Goal: Transaction & Acquisition: Purchase product/service

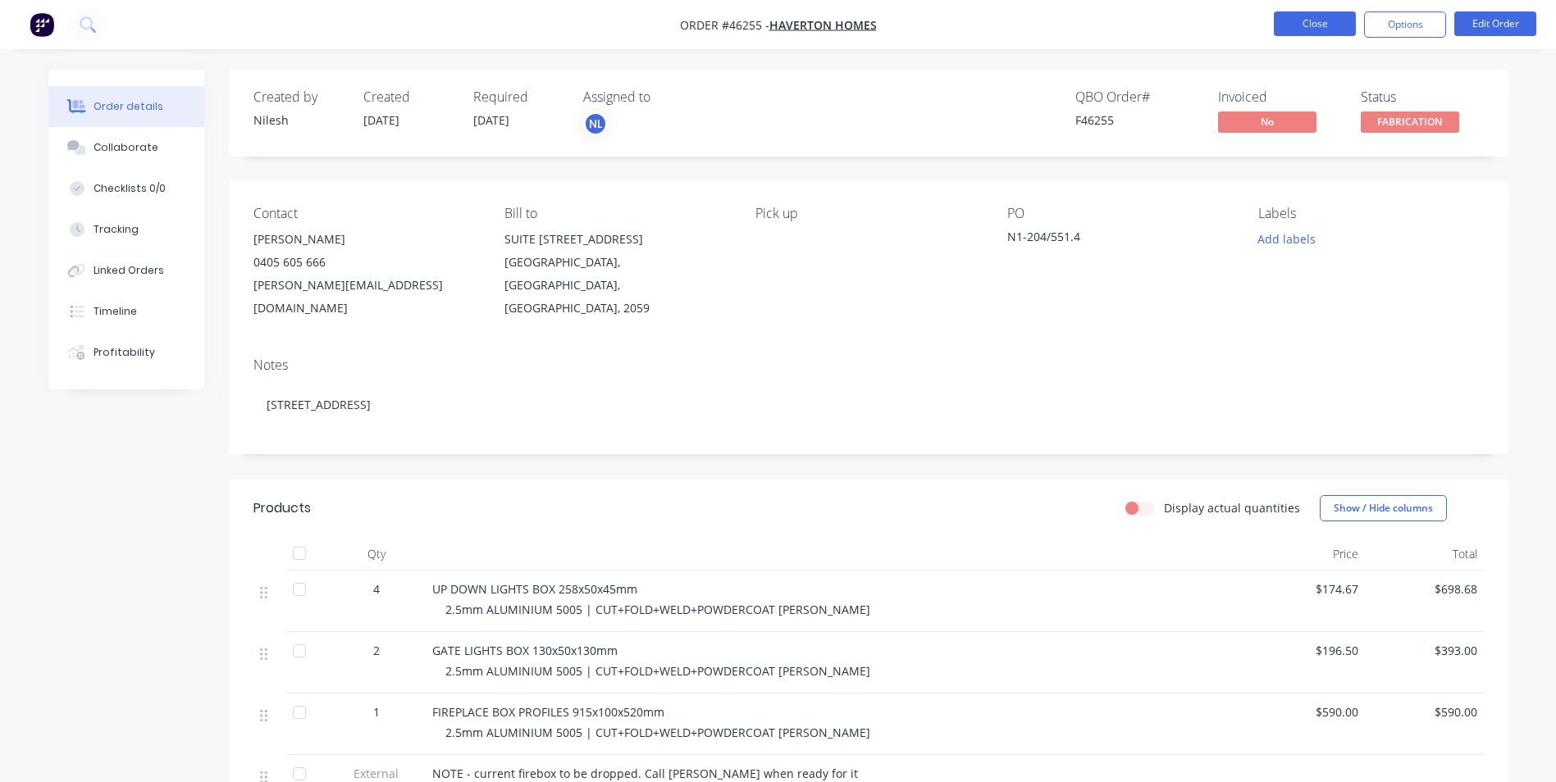
click at [1293, 21] on button "Close" at bounding box center [1315, 23] width 82 height 25
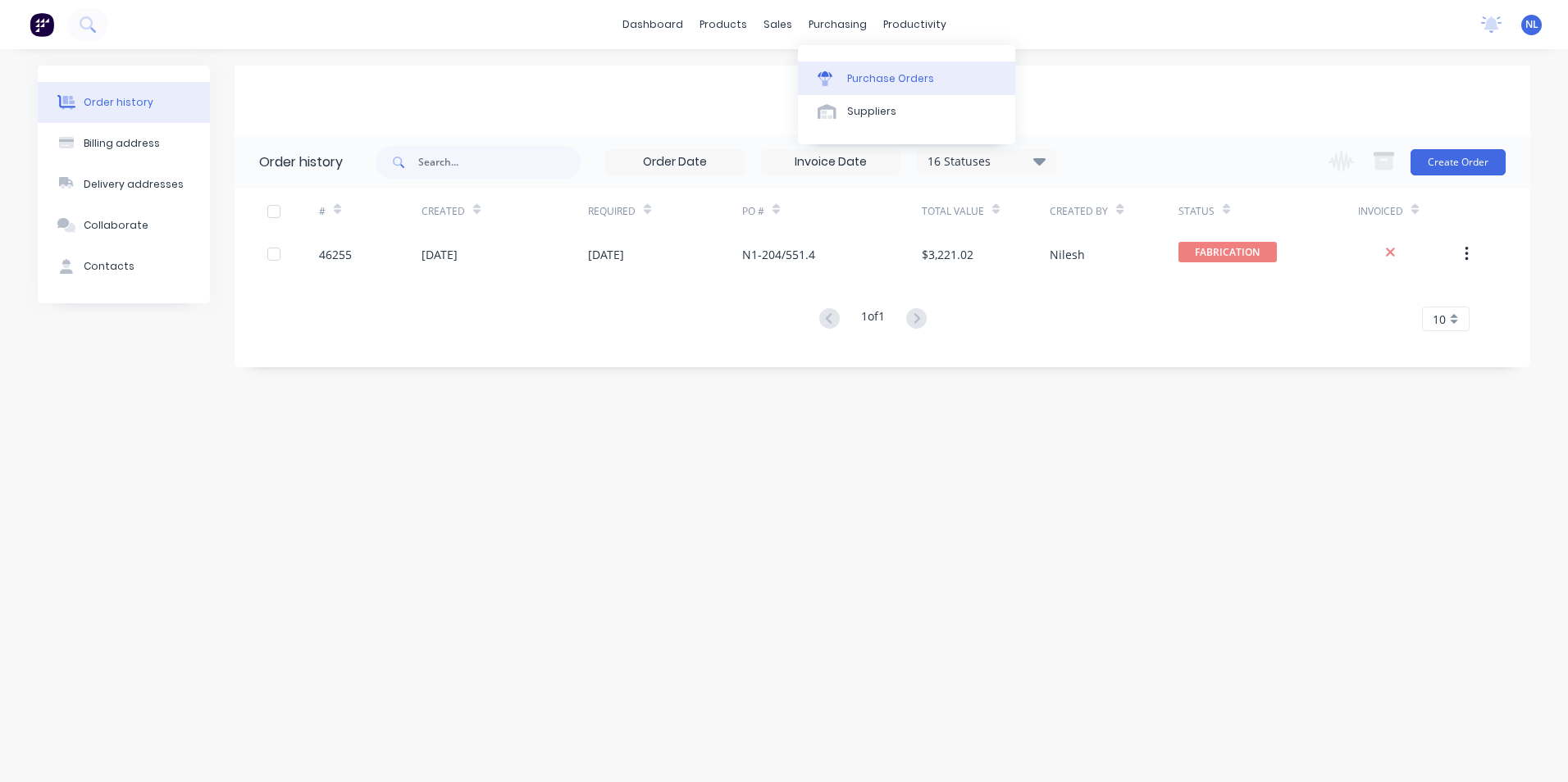
click at [886, 74] on div "Purchase Orders" at bounding box center [890, 78] width 87 height 15
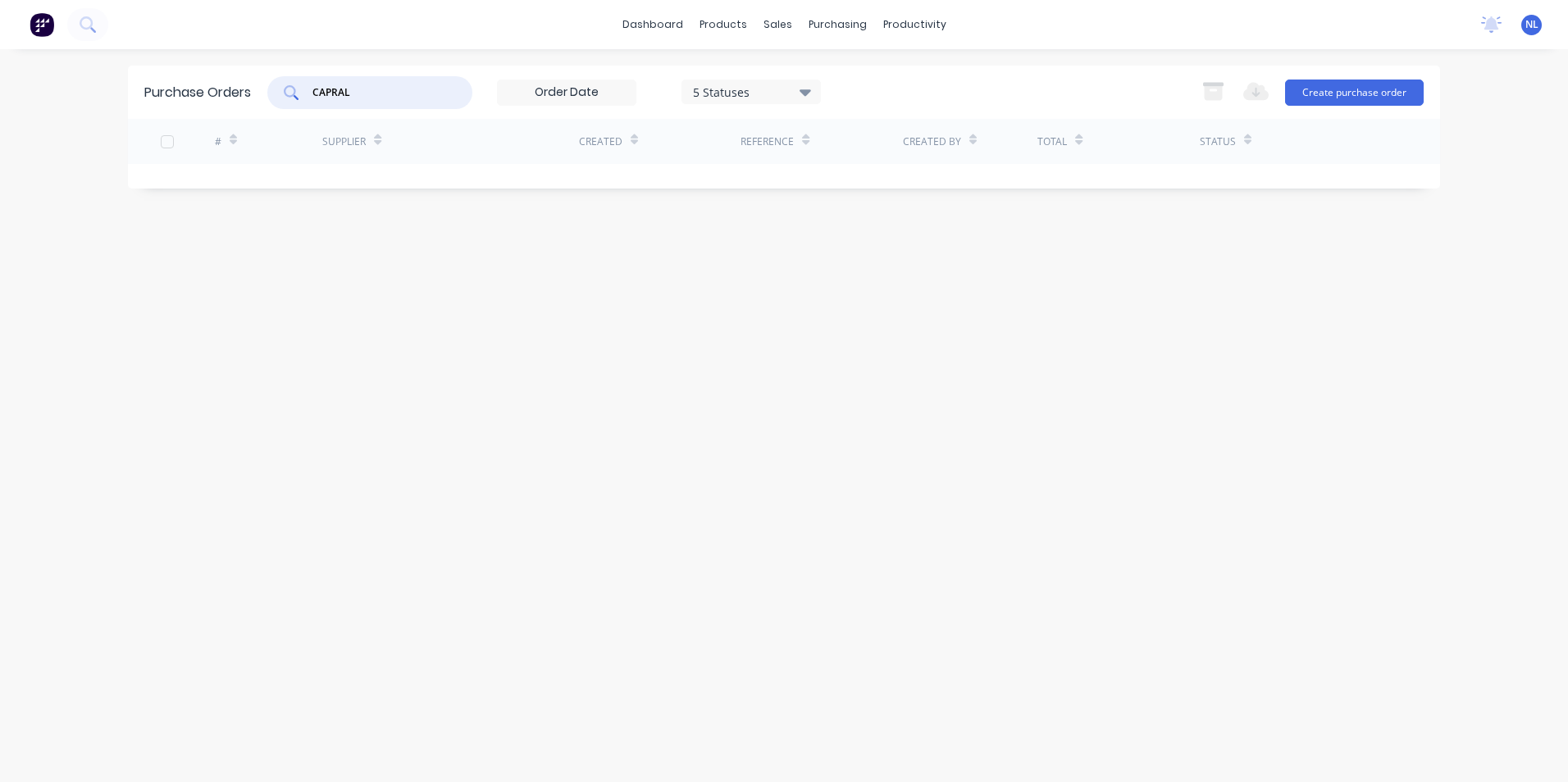
type input "CAPRAL"
click at [449, 85] on div "CAPRAL" at bounding box center [369, 92] width 205 height 33
click at [795, 86] on div "5 Statuses" at bounding box center [751, 91] width 117 height 17
click at [873, 83] on div "CAPRAL 5 Statuses 5 Statuses Export to Excel (XLSX) Create purchase order" at bounding box center [845, 92] width 1156 height 33
click at [1324, 87] on button "Create purchase order" at bounding box center [1354, 93] width 139 height 26
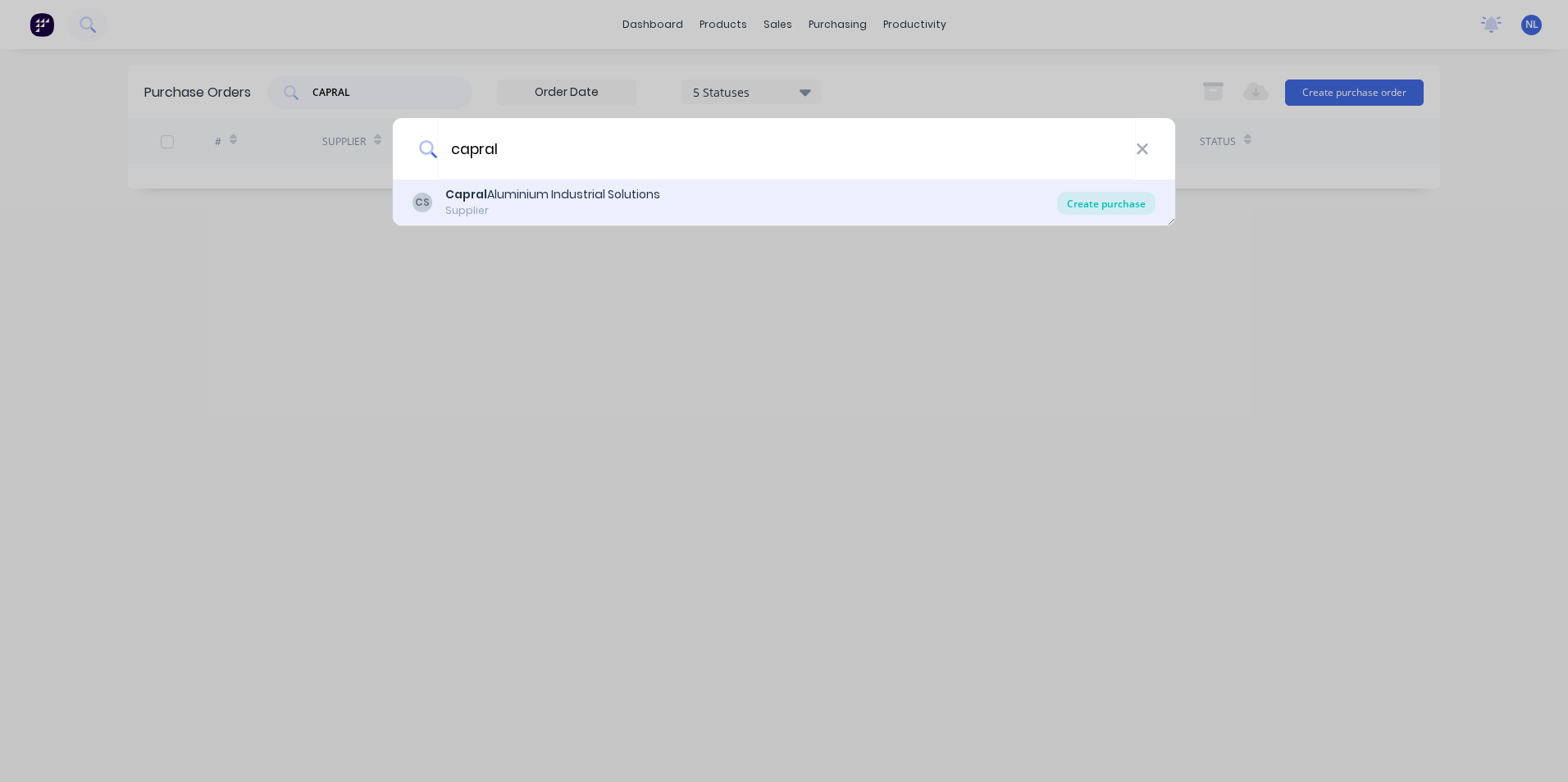
type input "capral"
click at [1082, 205] on div "Create purchase" at bounding box center [1106, 203] width 98 height 23
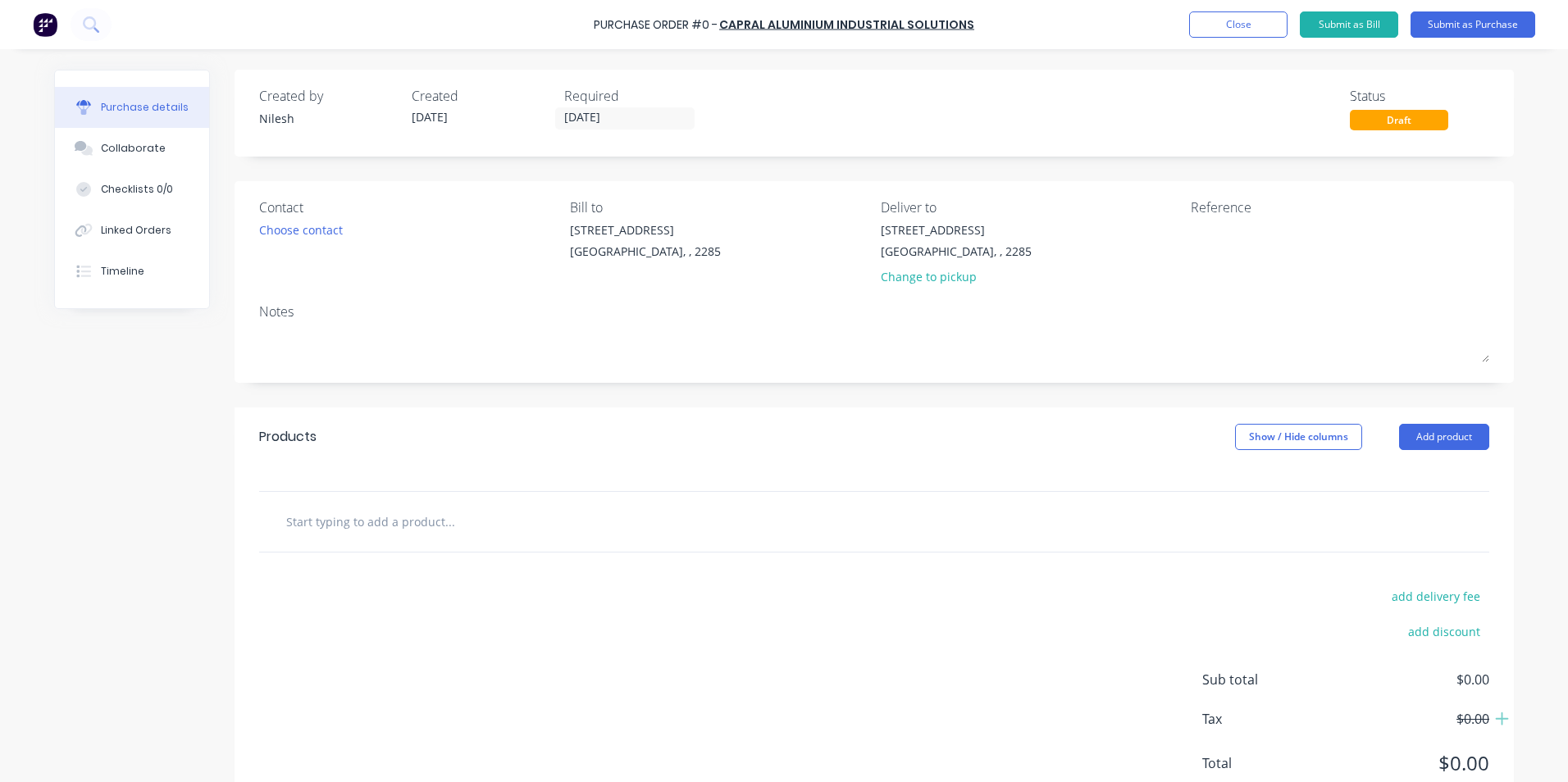
click at [1434, 453] on div "Products Show / Hide columns Add product" at bounding box center [874, 437] width 1279 height 59
click at [1438, 448] on button "Add product" at bounding box center [1444, 437] width 90 height 26
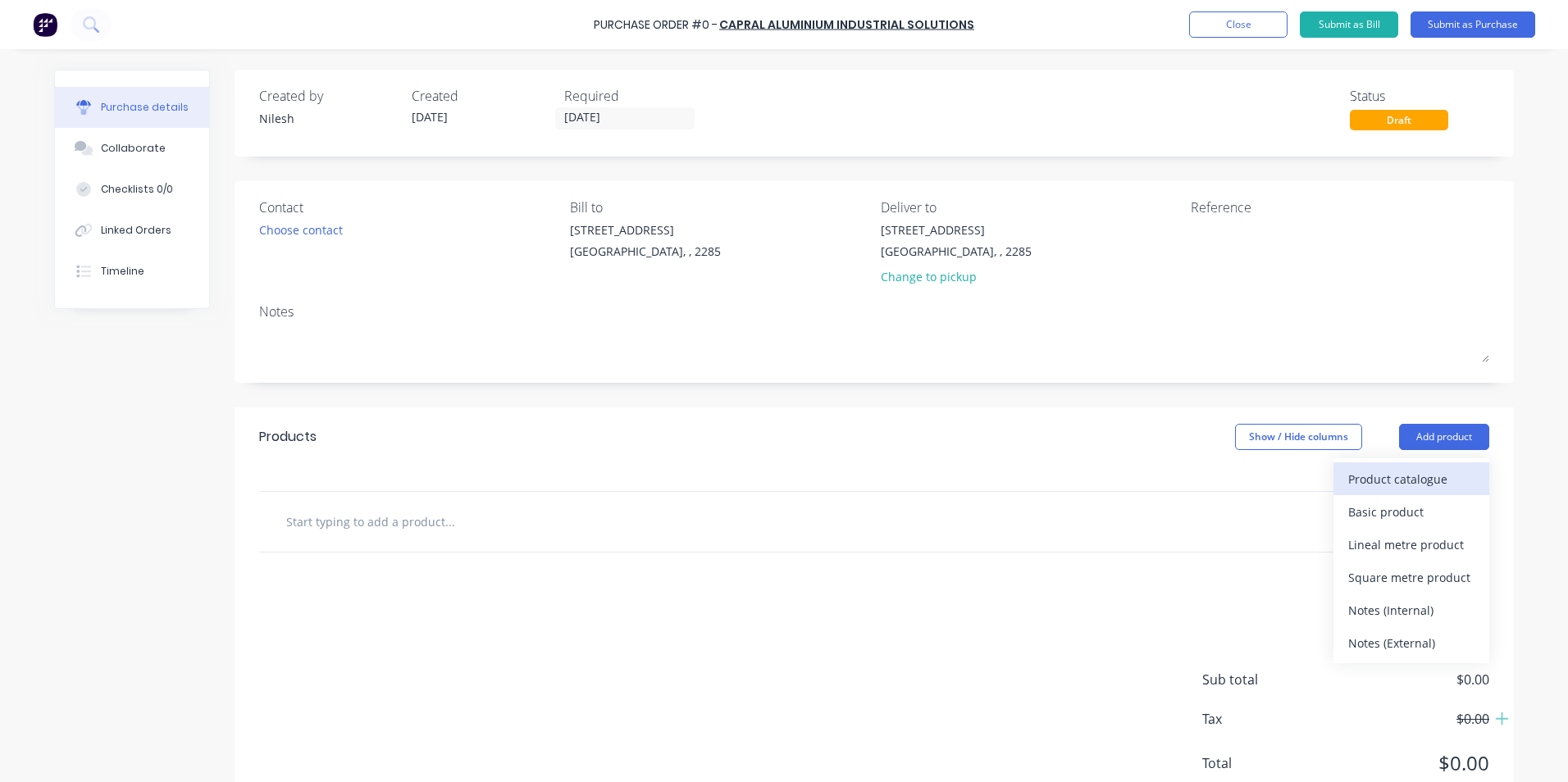
click at [1393, 487] on div "Product catalogue" at bounding box center [1411, 479] width 126 height 24
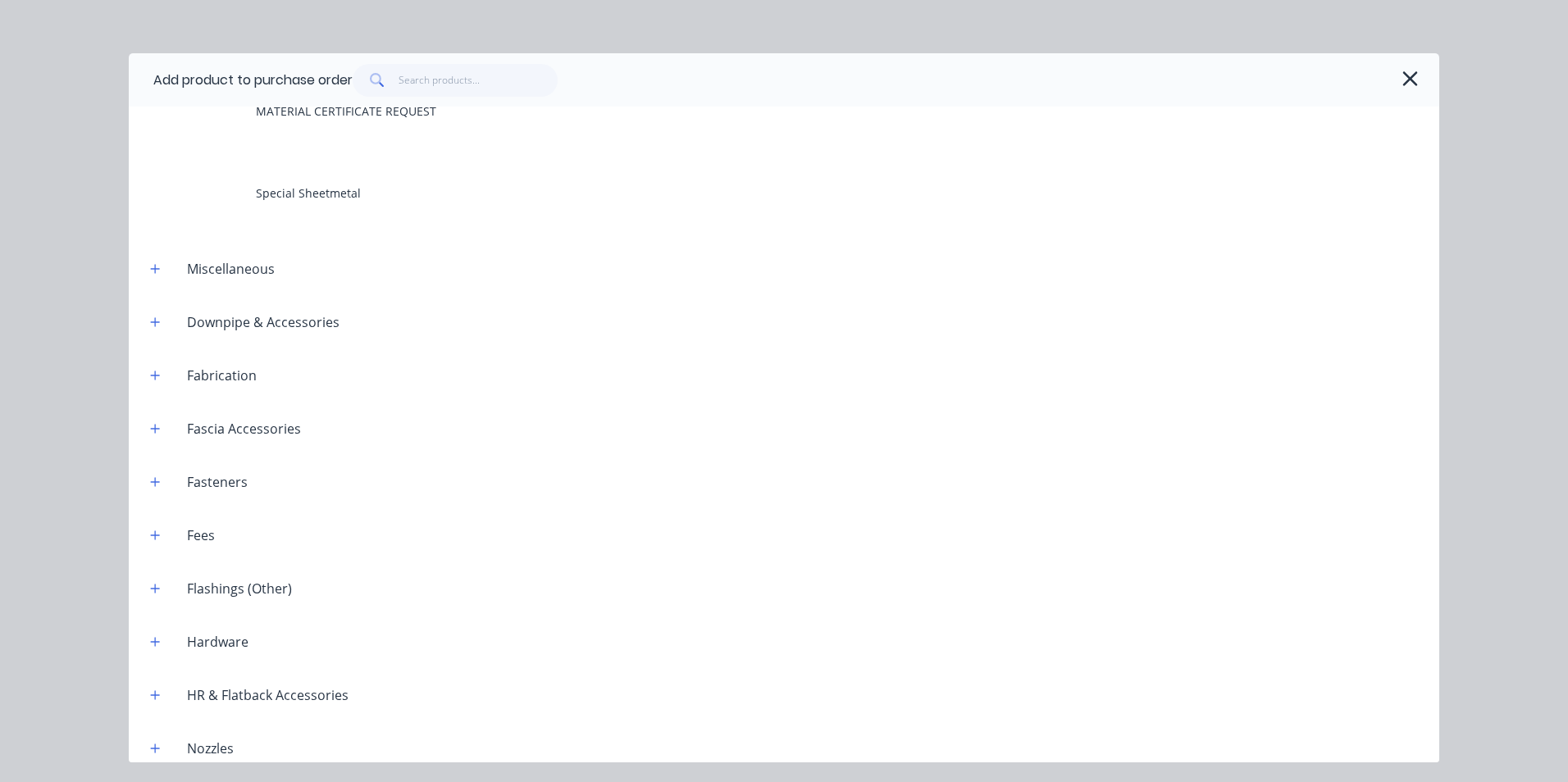
scroll to position [246, 0]
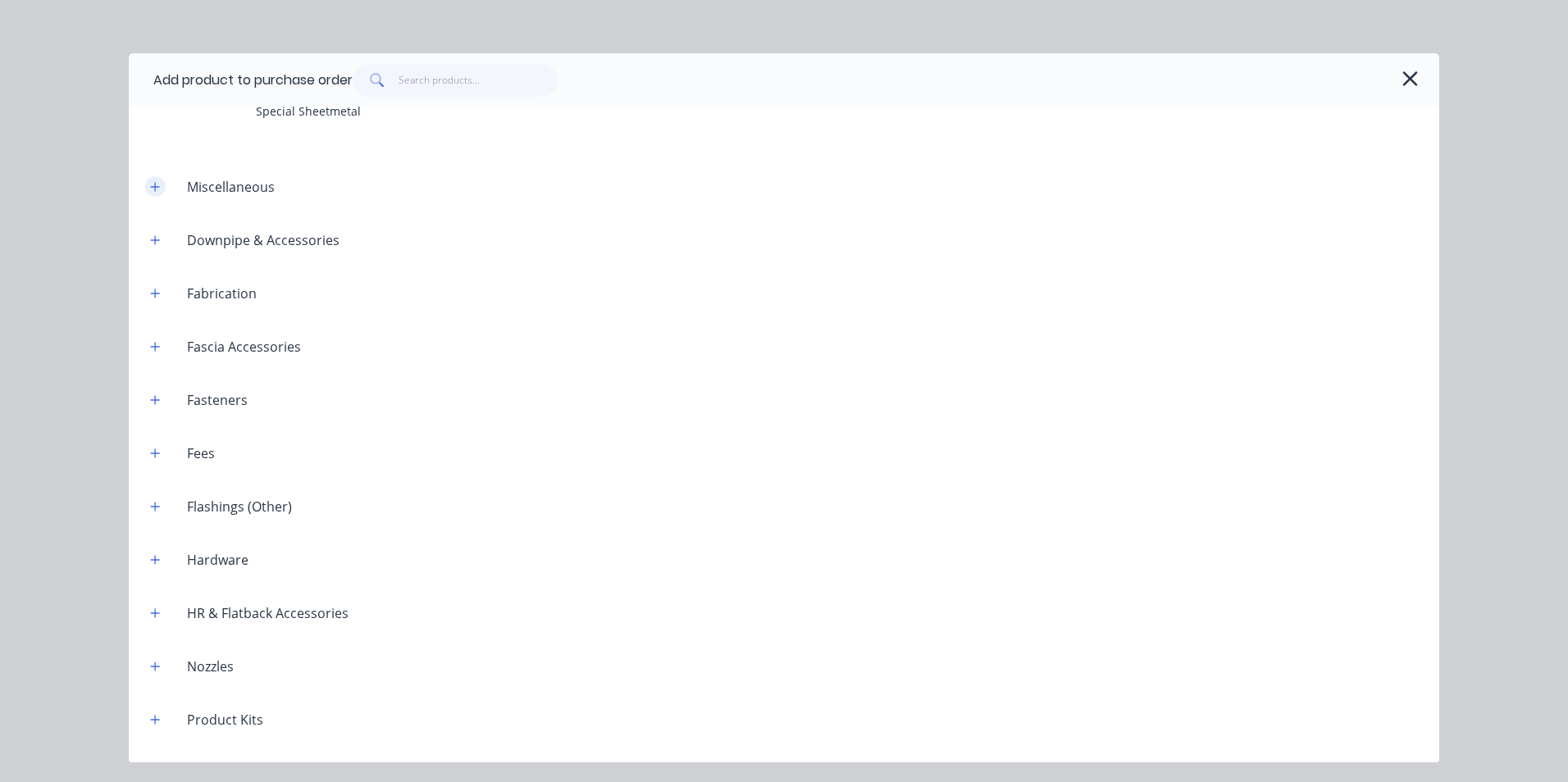
click at [153, 189] on icon "button" at bounding box center [155, 186] width 10 height 11
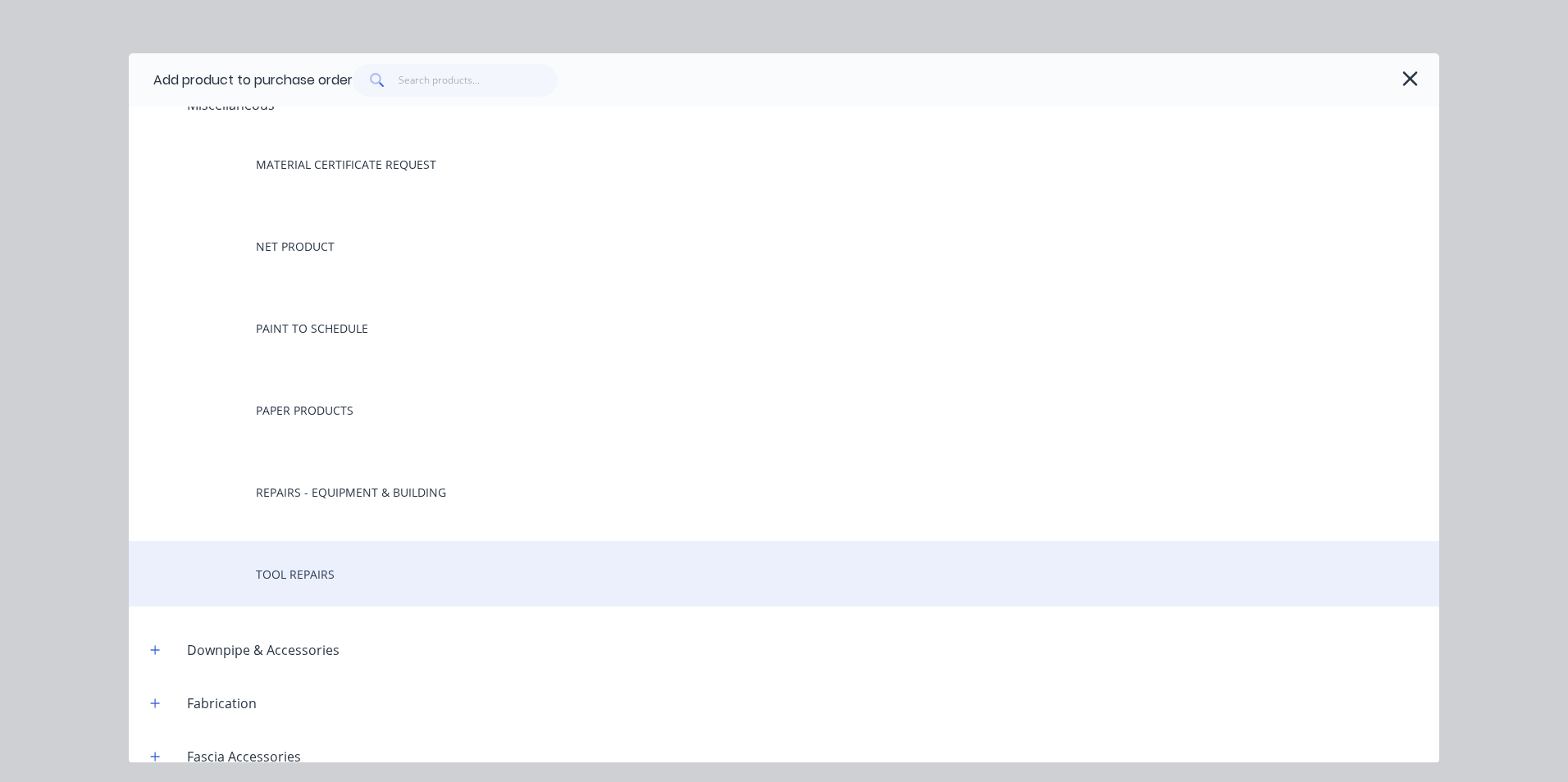
scroll to position [410, 0]
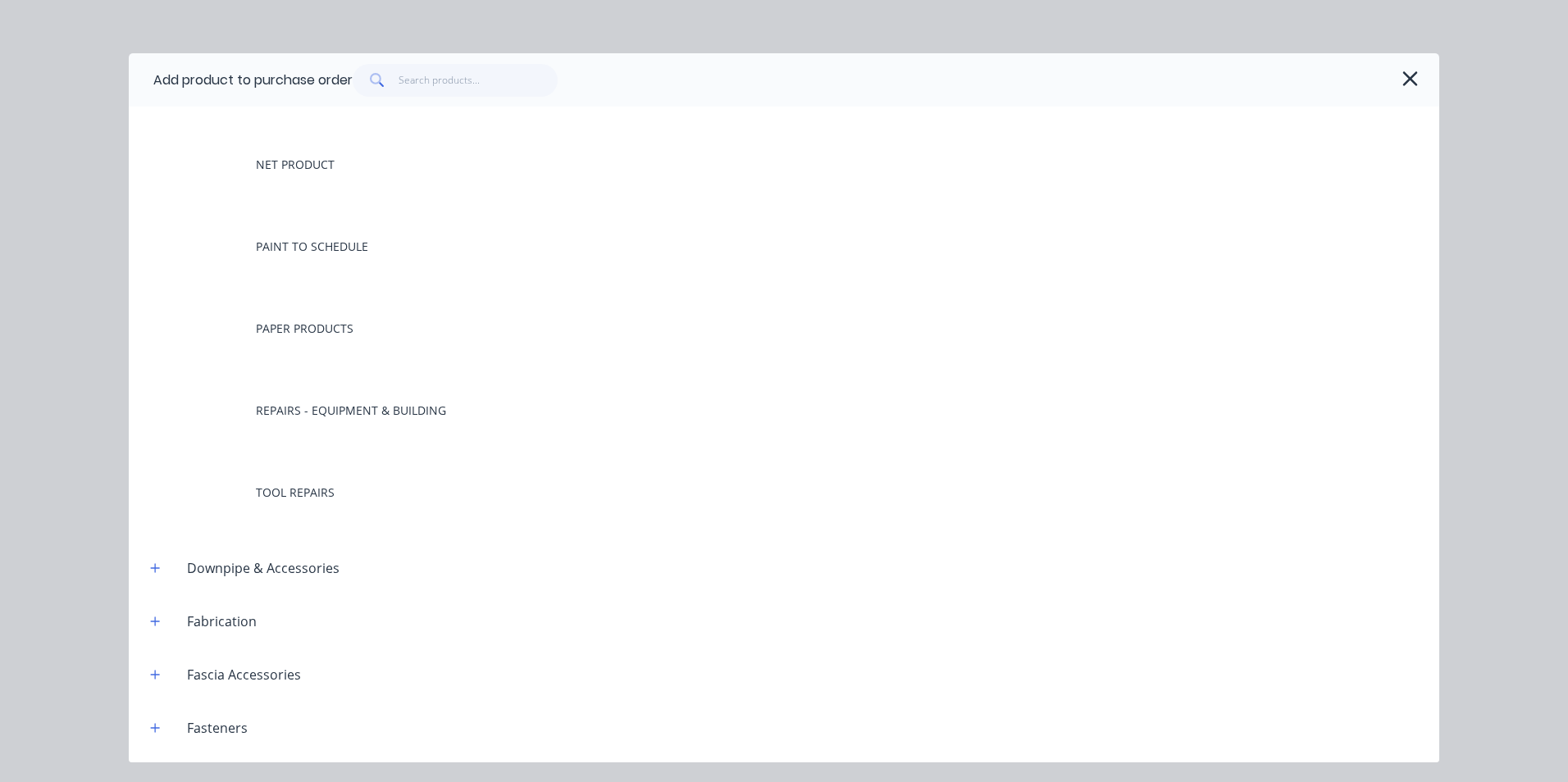
click at [154, 581] on header "Downpipe & Accessories" at bounding box center [784, 567] width 1310 height 53
click at [154, 575] on button "button" at bounding box center [155, 568] width 21 height 21
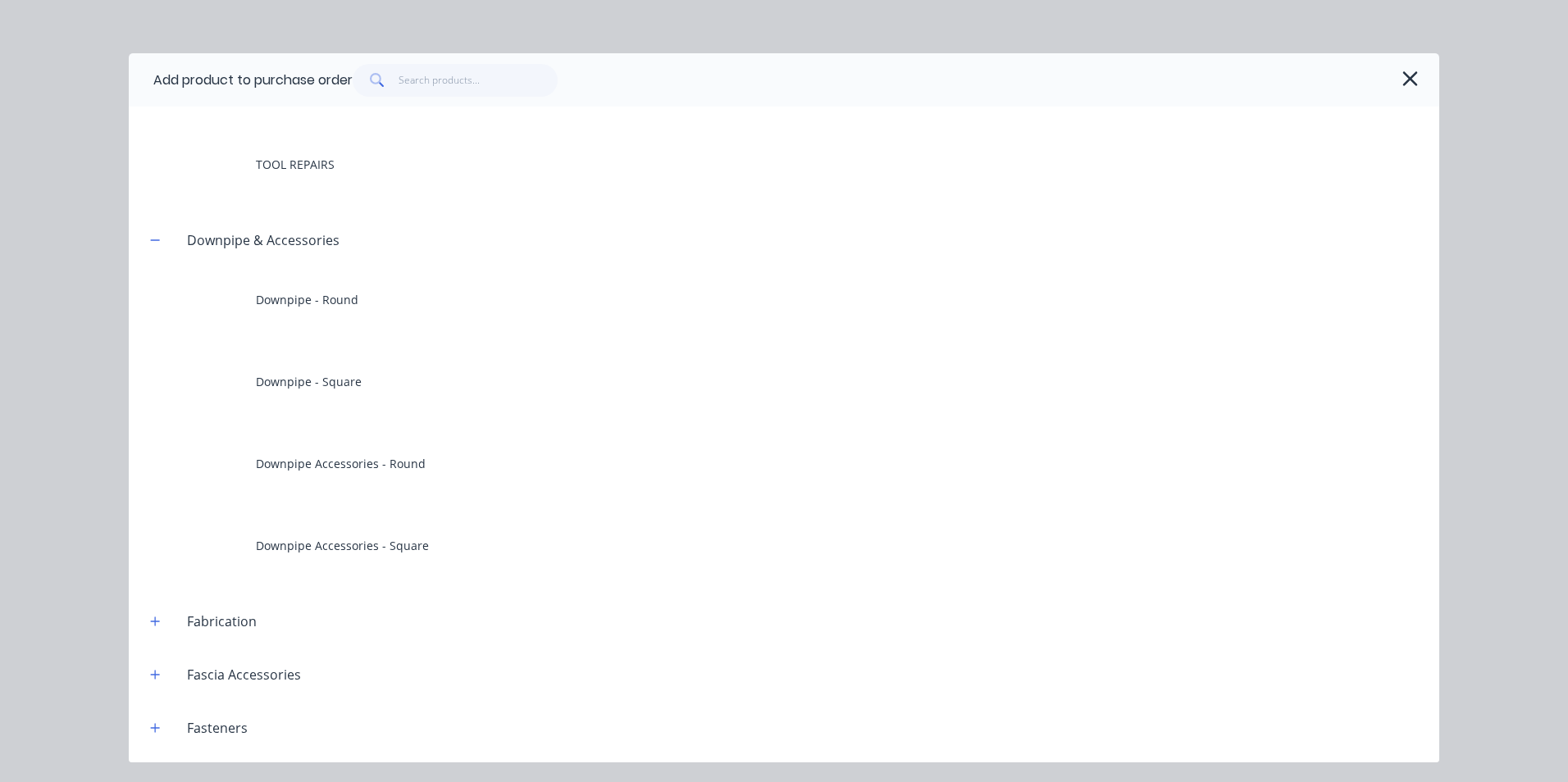
click at [156, 608] on header "Fabrication" at bounding box center [784, 621] width 1310 height 53
click at [156, 616] on icon "button" at bounding box center [155, 621] width 10 height 11
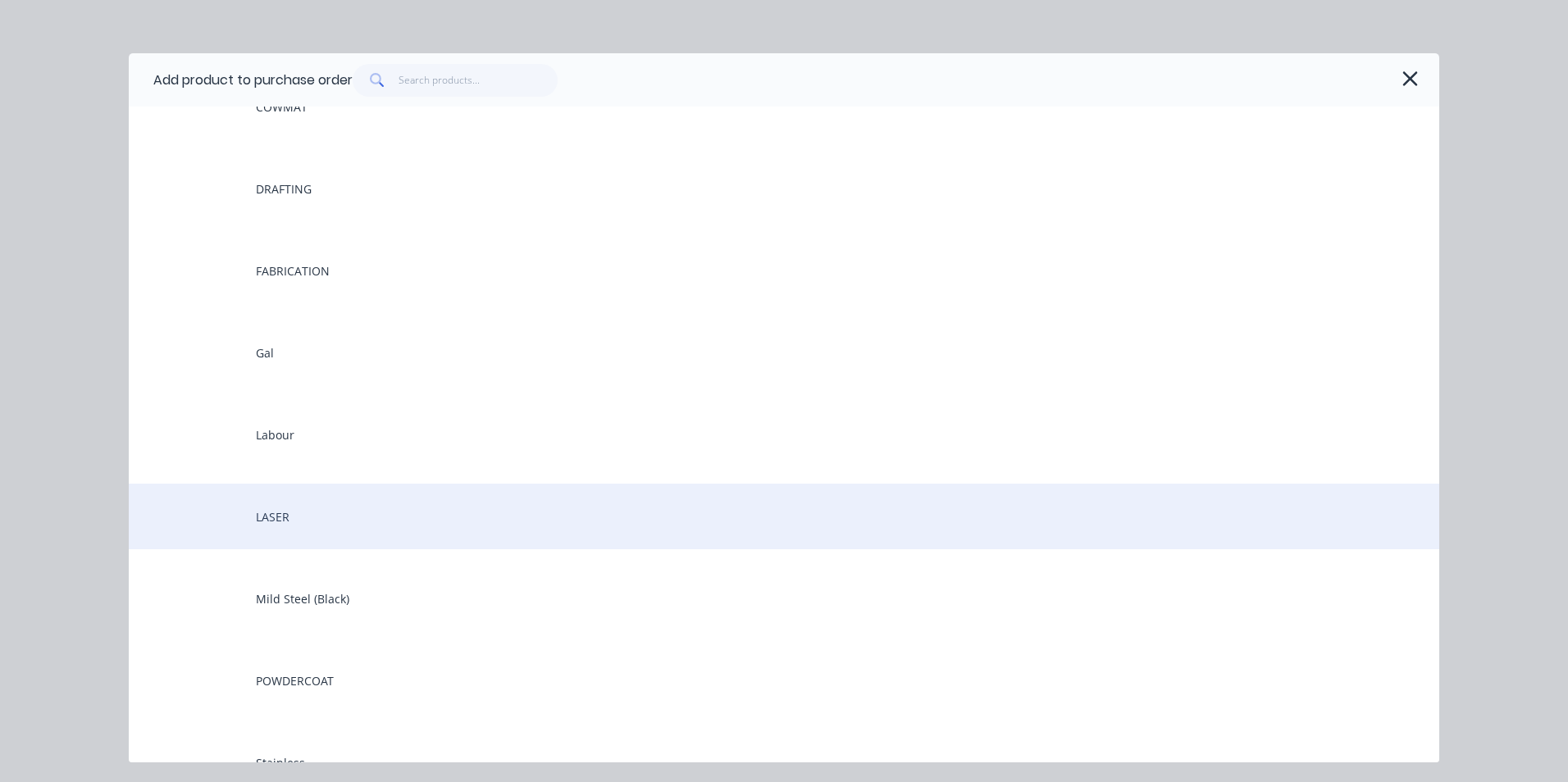
scroll to position [1230, 0]
click at [305, 512] on div "FABRICATION" at bounding box center [784, 517] width 1310 height 66
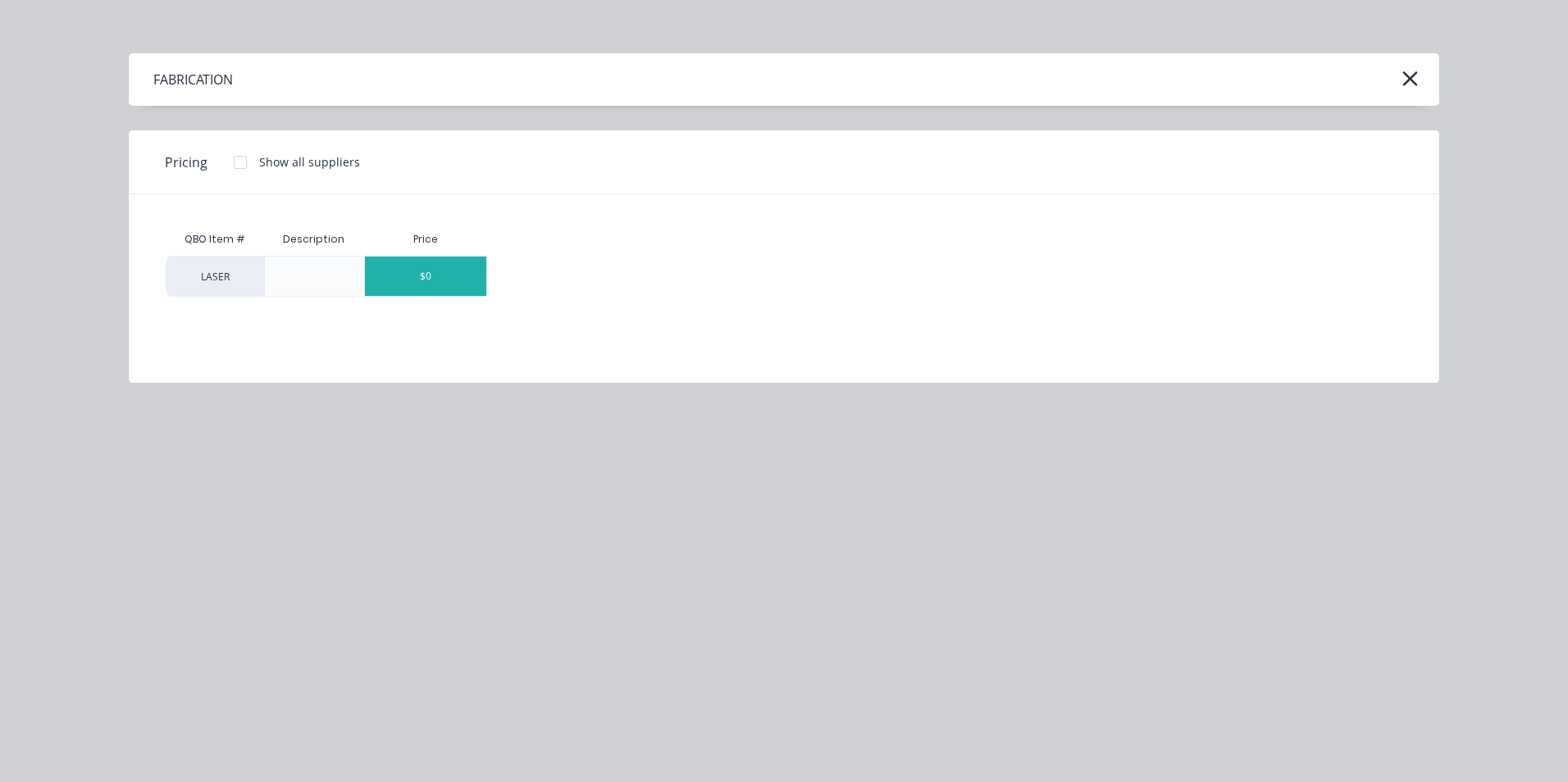
drag, startPoint x: 352, startPoint y: 279, endPoint x: 426, endPoint y: 276, distance: 73.8
click at [355, 279] on div at bounding box center [314, 276] width 100 height 41
click at [426, 276] on div "$0" at bounding box center [425, 276] width 121 height 39
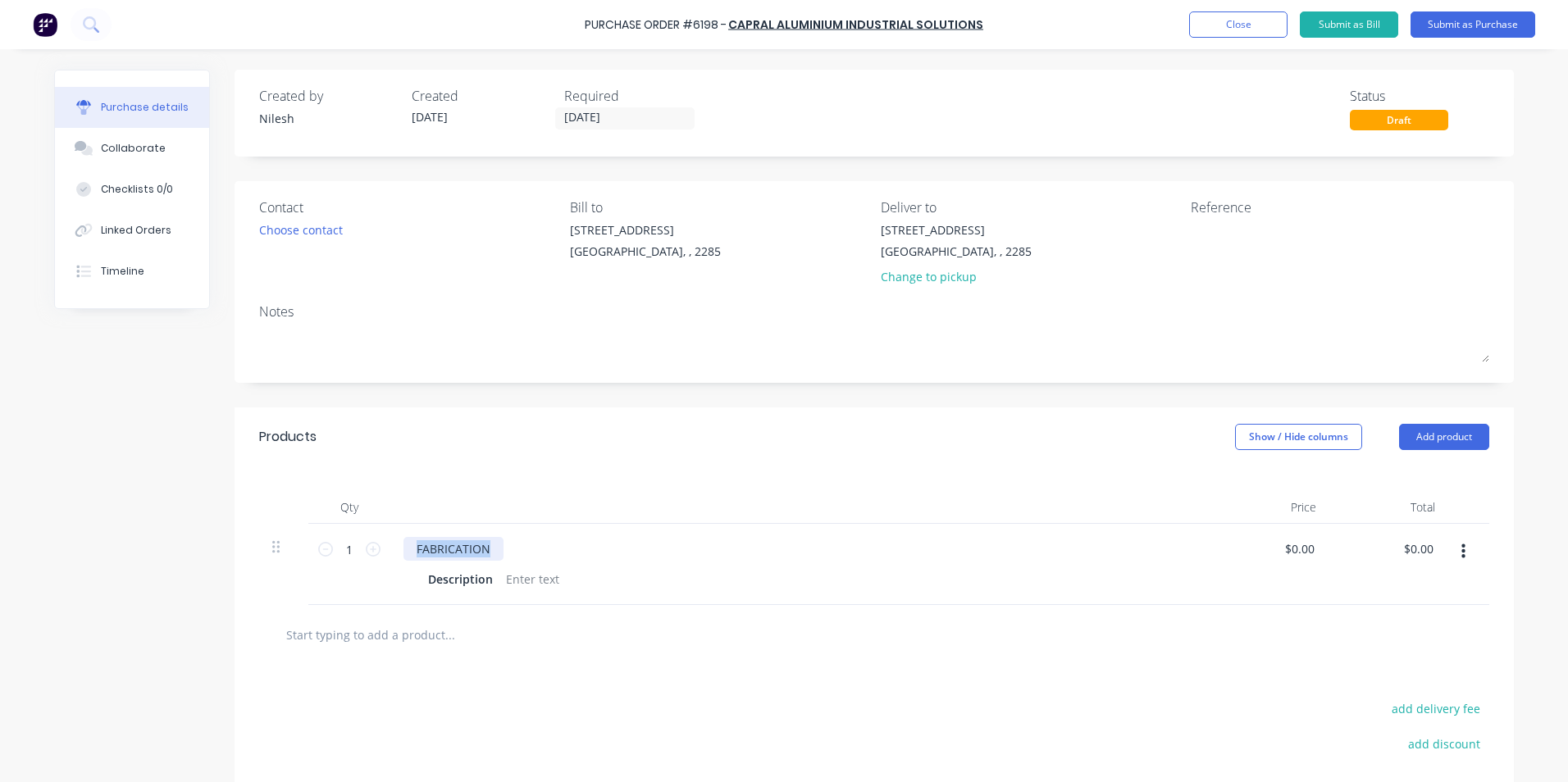
drag, startPoint x: 480, startPoint y: 549, endPoint x: 322, endPoint y: 565, distance: 158.3
click at [322, 565] on div "1 1 FABRICATION Description $0.00 $0.00 $0.00 $0.00" at bounding box center [874, 564] width 1230 height 81
drag, startPoint x: 484, startPoint y: 578, endPoint x: 17, endPoint y: 644, distance: 471.2
click at [143, 644] on div "Created by Nilesh Created 03/09/25 Required 03/09/25 Status Draft Contact Choos…" at bounding box center [784, 502] width 1460 height 865
drag, startPoint x: 500, startPoint y: 548, endPoint x: 589, endPoint y: 546, distance: 88.6
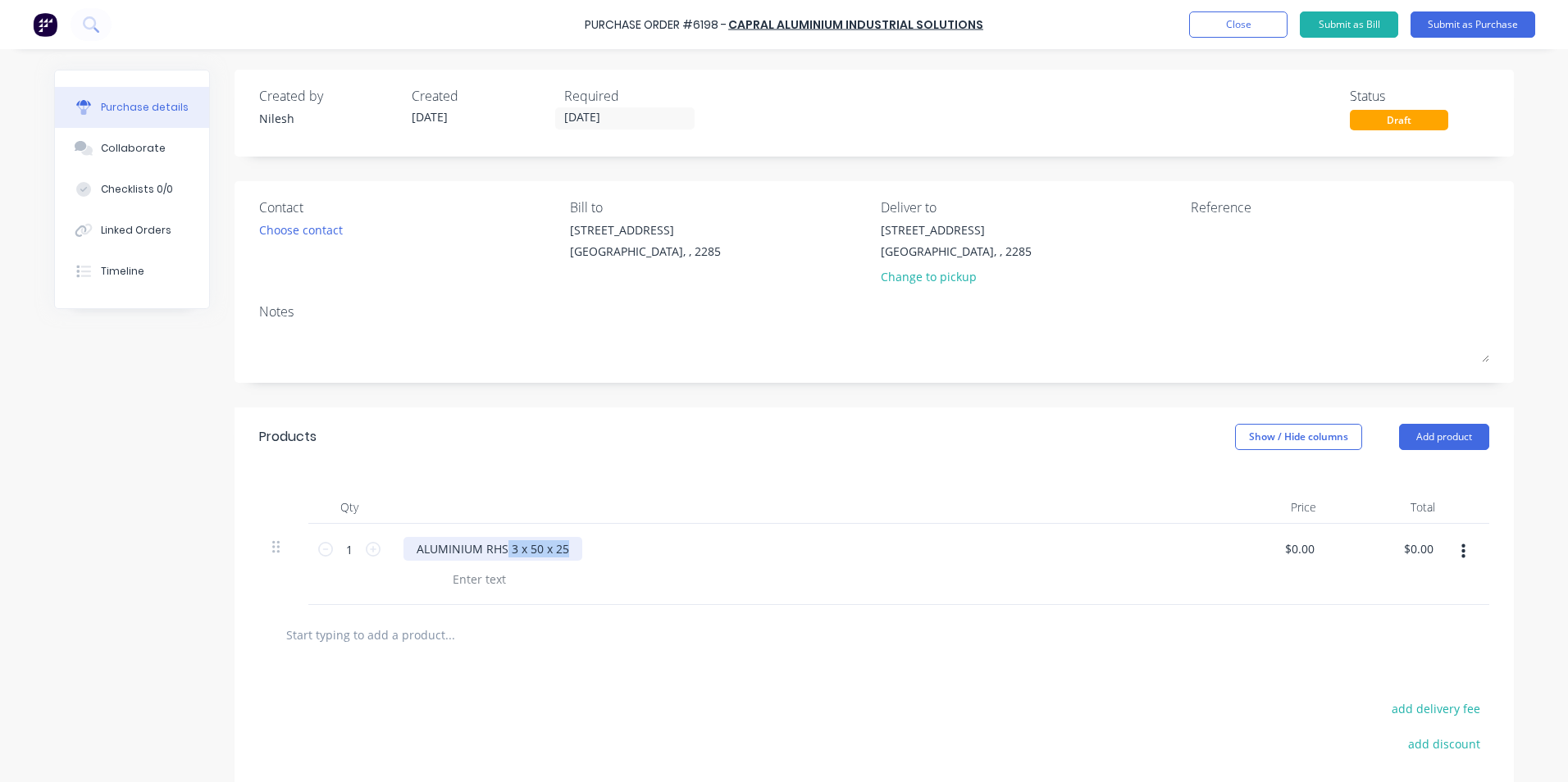
click at [589, 546] on div "ALUMINIUM RHS 3 x 50 x 25" at bounding box center [800, 549] width 794 height 24
click at [427, 584] on div at bounding box center [433, 579] width 25 height 24
paste div
click at [515, 578] on div at bounding box center [527, 579] width 66 height 24
click at [1057, 571] on div "3 x 50 x 25 6500mm length" at bounding box center [796, 579] width 751 height 24
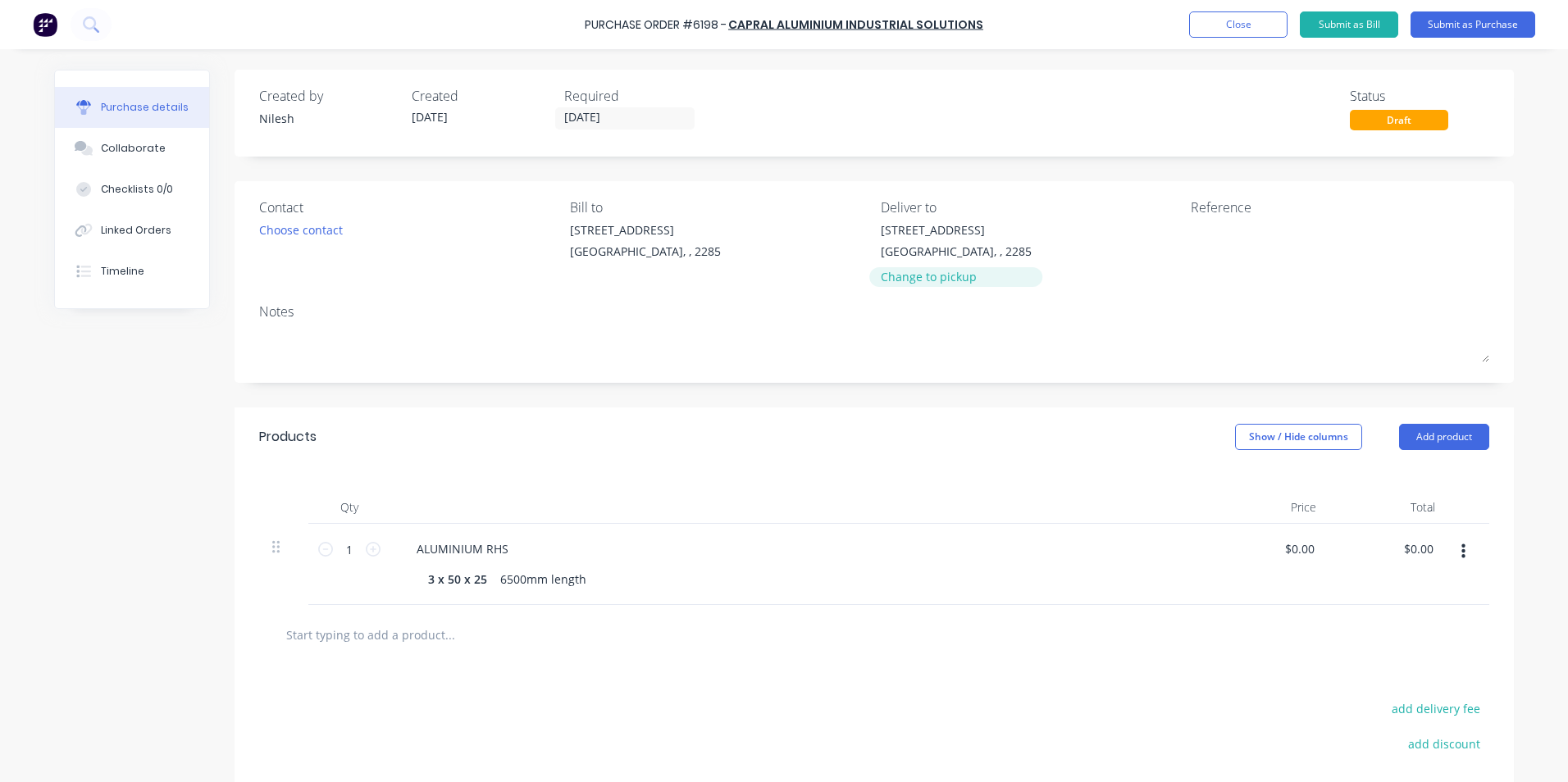
click at [909, 269] on div "Change to pickup" at bounding box center [956, 276] width 151 height 17
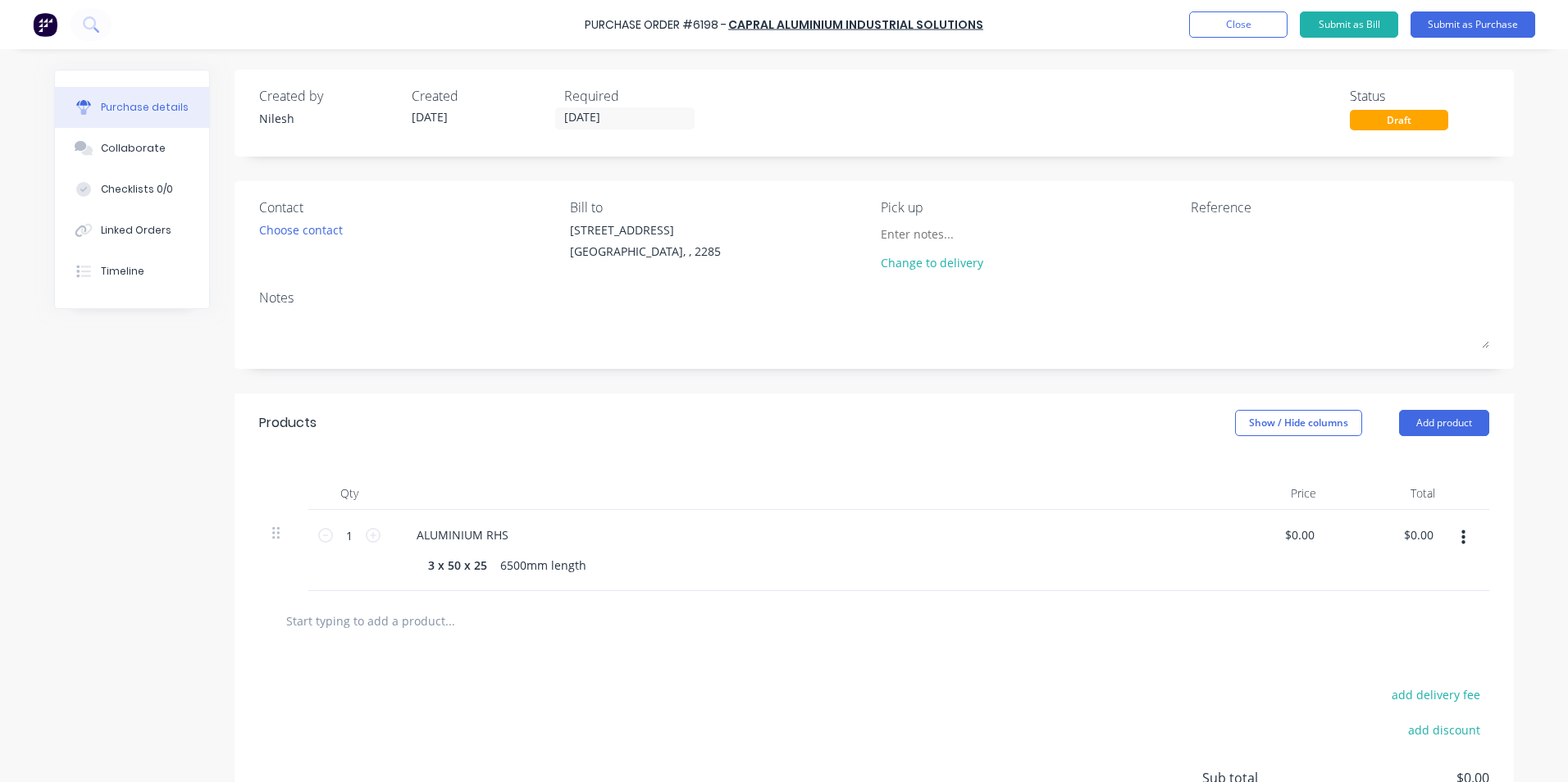
click at [1245, 206] on div "Reference" at bounding box center [1340, 208] width 298 height 20
click at [1244, 221] on div at bounding box center [1293, 241] width 205 height 41
click at [1197, 253] on textarea at bounding box center [1293, 239] width 205 height 37
type textarea "JOB REF#47405"
type textarea "x"
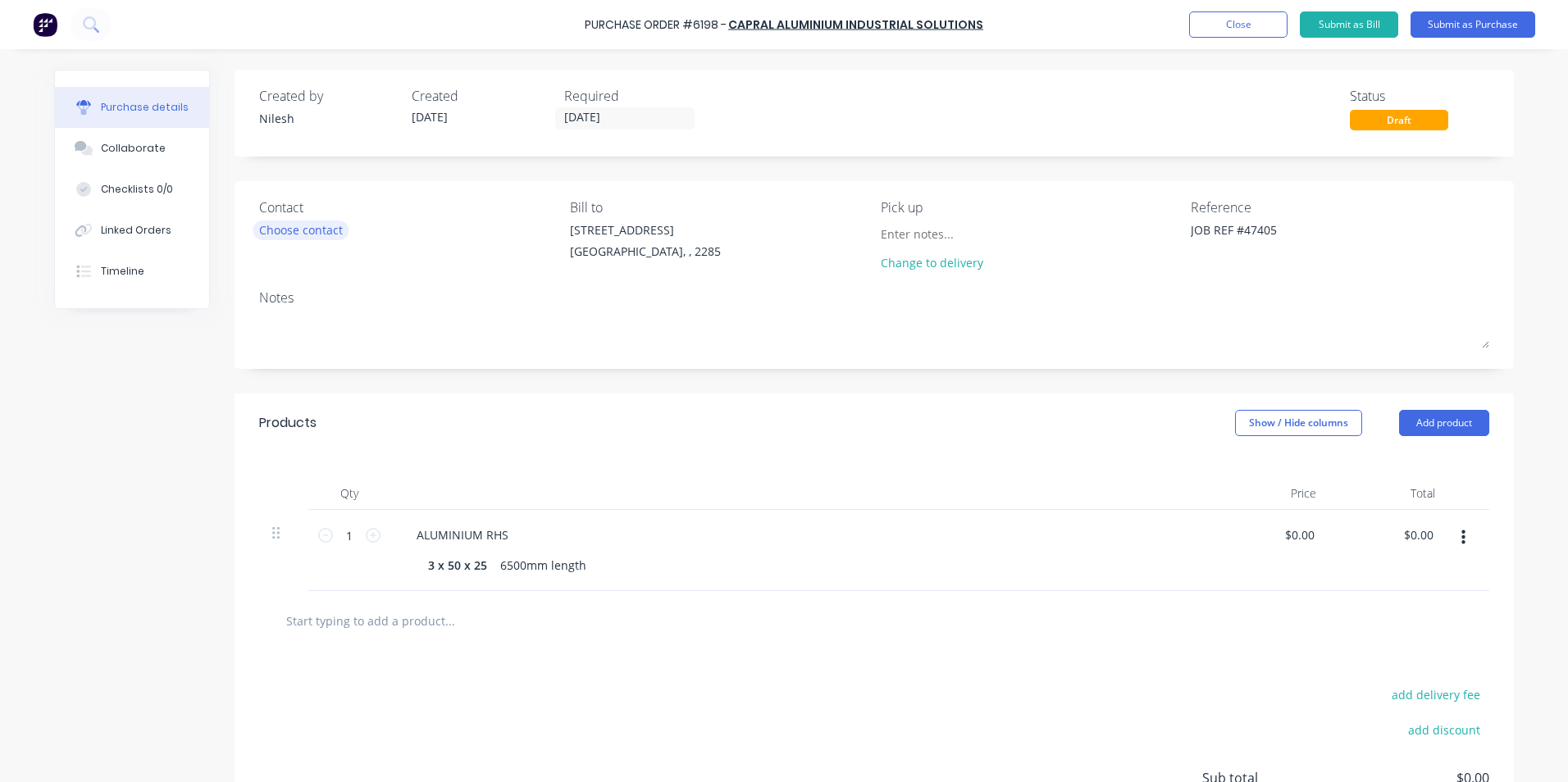
type textarea "JOB REF #47405"
type textarea "x"
type textarea "JOB REF #47405"
click at [335, 226] on div "Choose contact" at bounding box center [301, 229] width 84 height 17
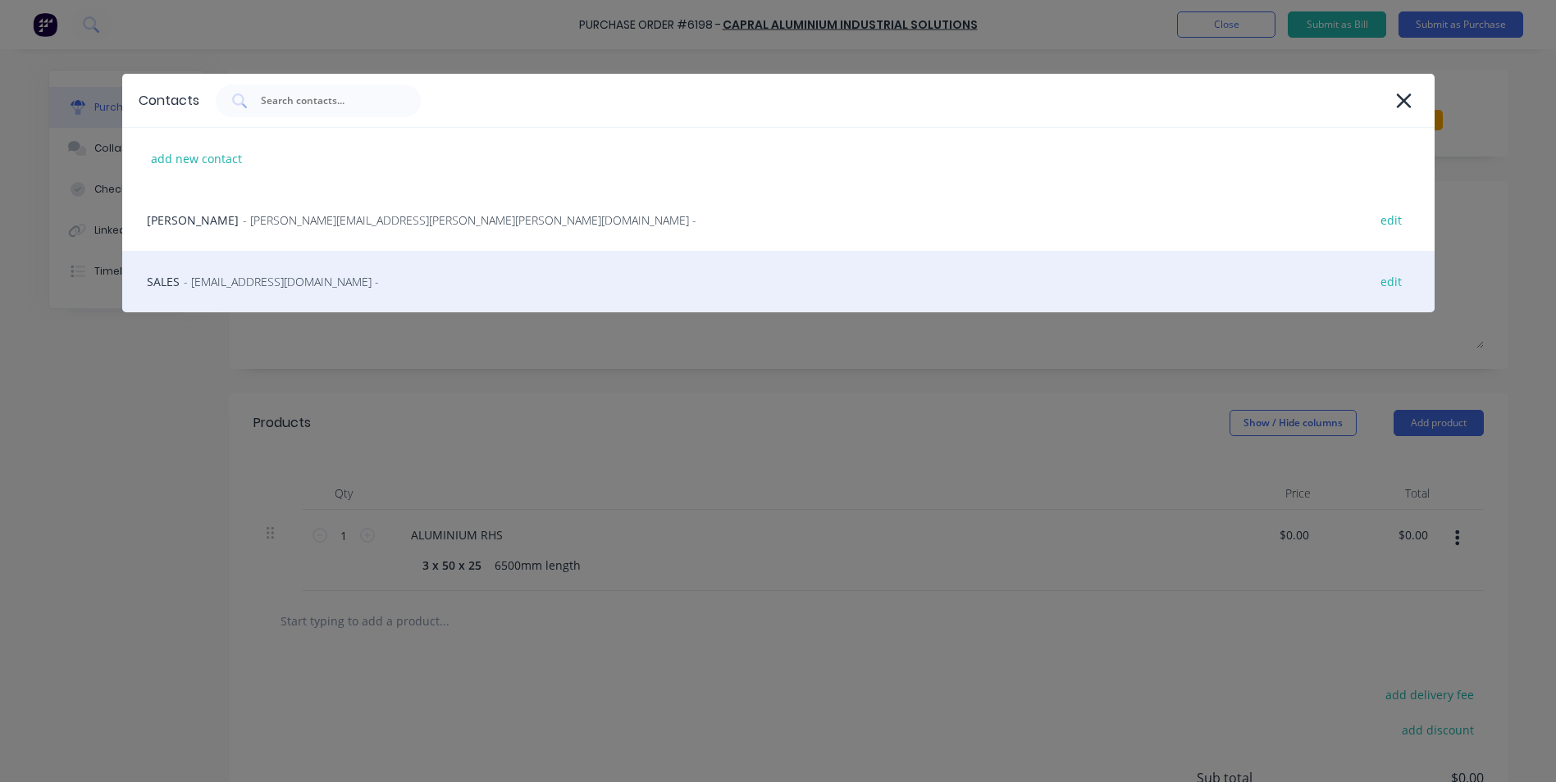
click at [346, 267] on div "SALES - Cardiff@capral.com.au - edit" at bounding box center [778, 282] width 1312 height 62
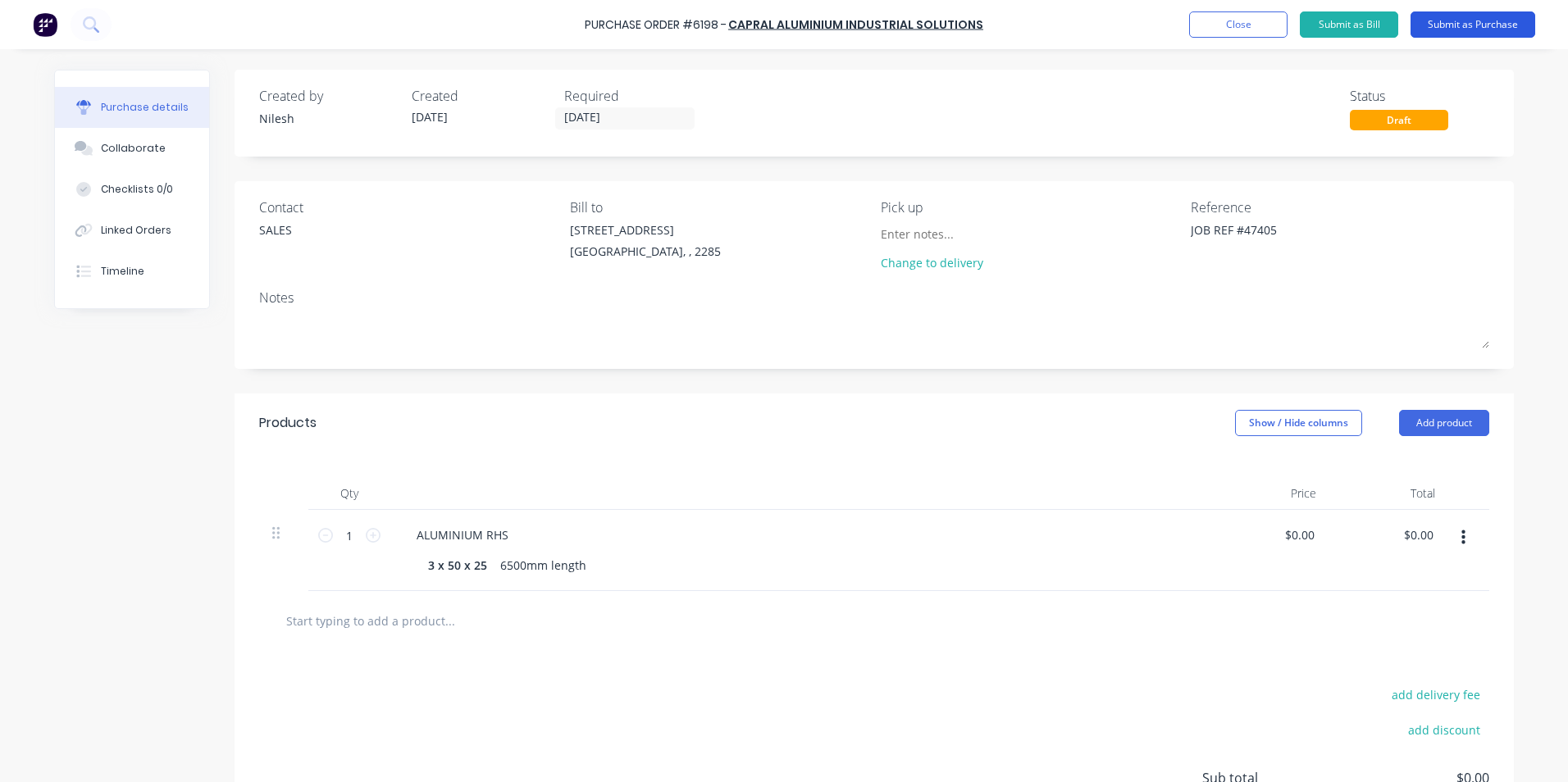
click at [1492, 30] on button "Submit as Purchase" at bounding box center [1472, 24] width 125 height 26
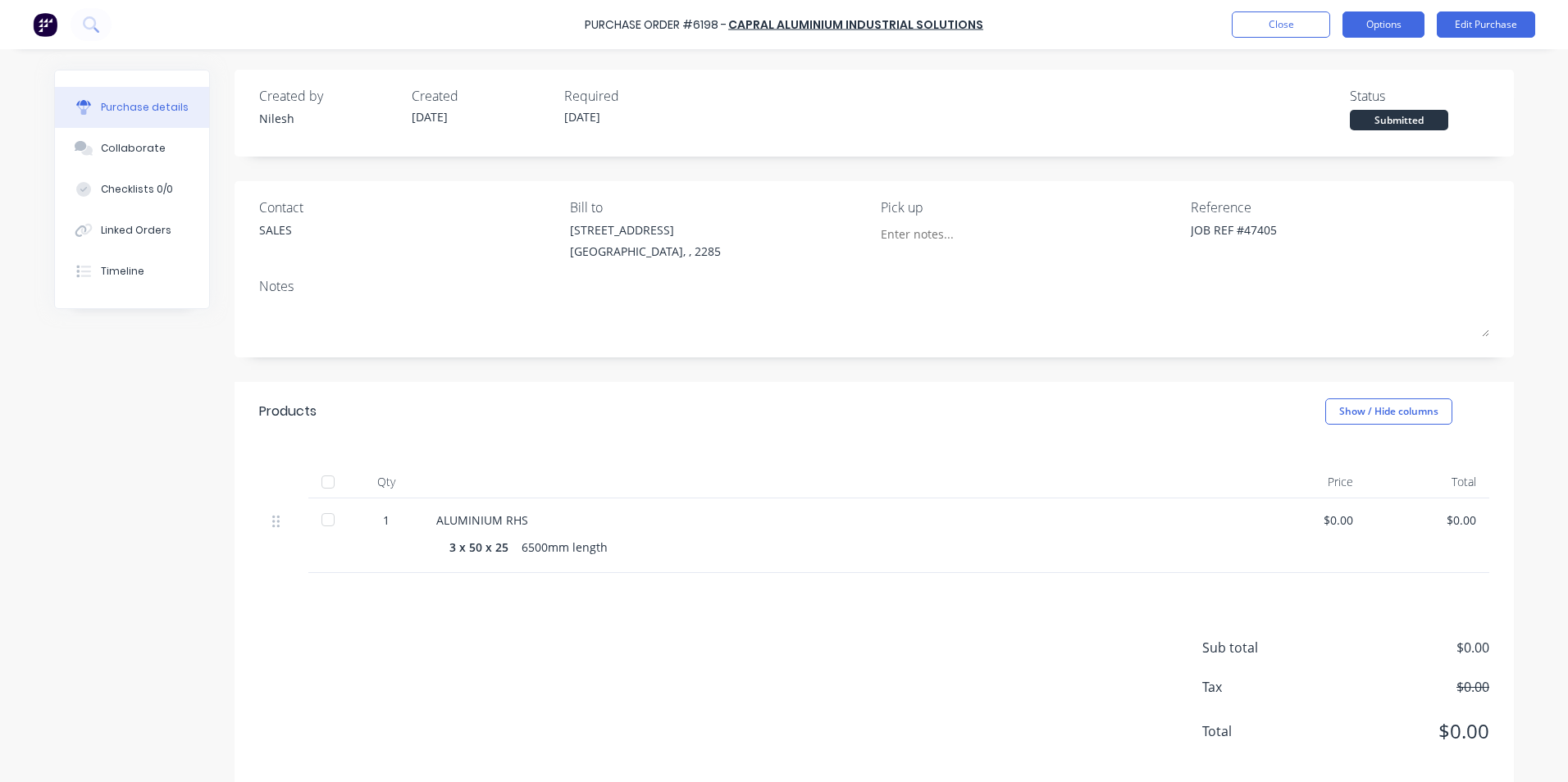
click at [1361, 27] on button "Options" at bounding box center [1383, 24] width 82 height 26
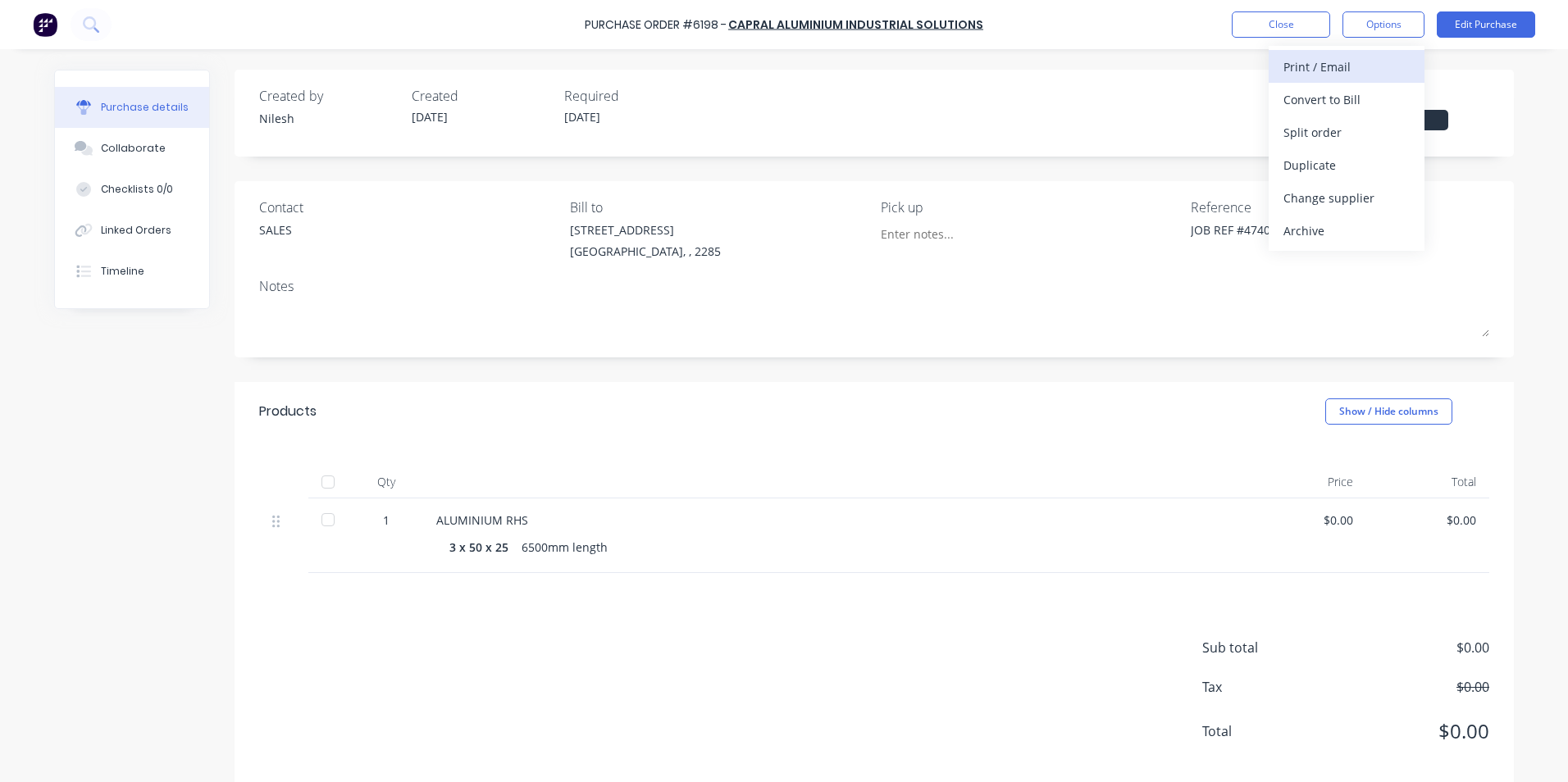
click at [1358, 57] on div "Print / Email" at bounding box center [1346, 67] width 126 height 24
click at [1346, 124] on div "Without pricing" at bounding box center [1346, 133] width 126 height 24
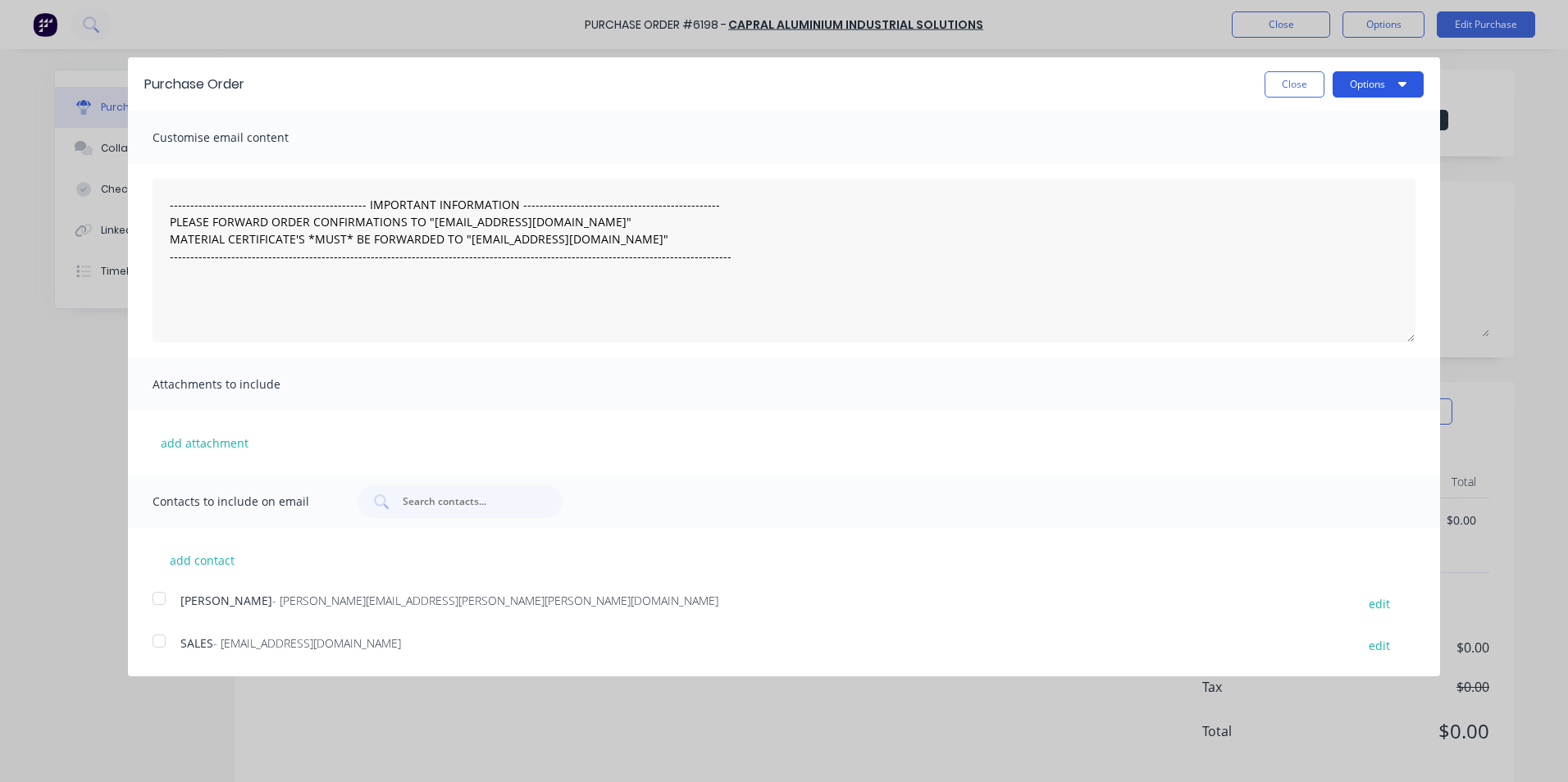
click at [1369, 83] on button "Options" at bounding box center [1378, 84] width 91 height 26
click at [1346, 136] on div "Print" at bounding box center [1346, 126] width 126 height 24
click at [1285, 77] on button "Close" at bounding box center [1294, 84] width 60 height 26
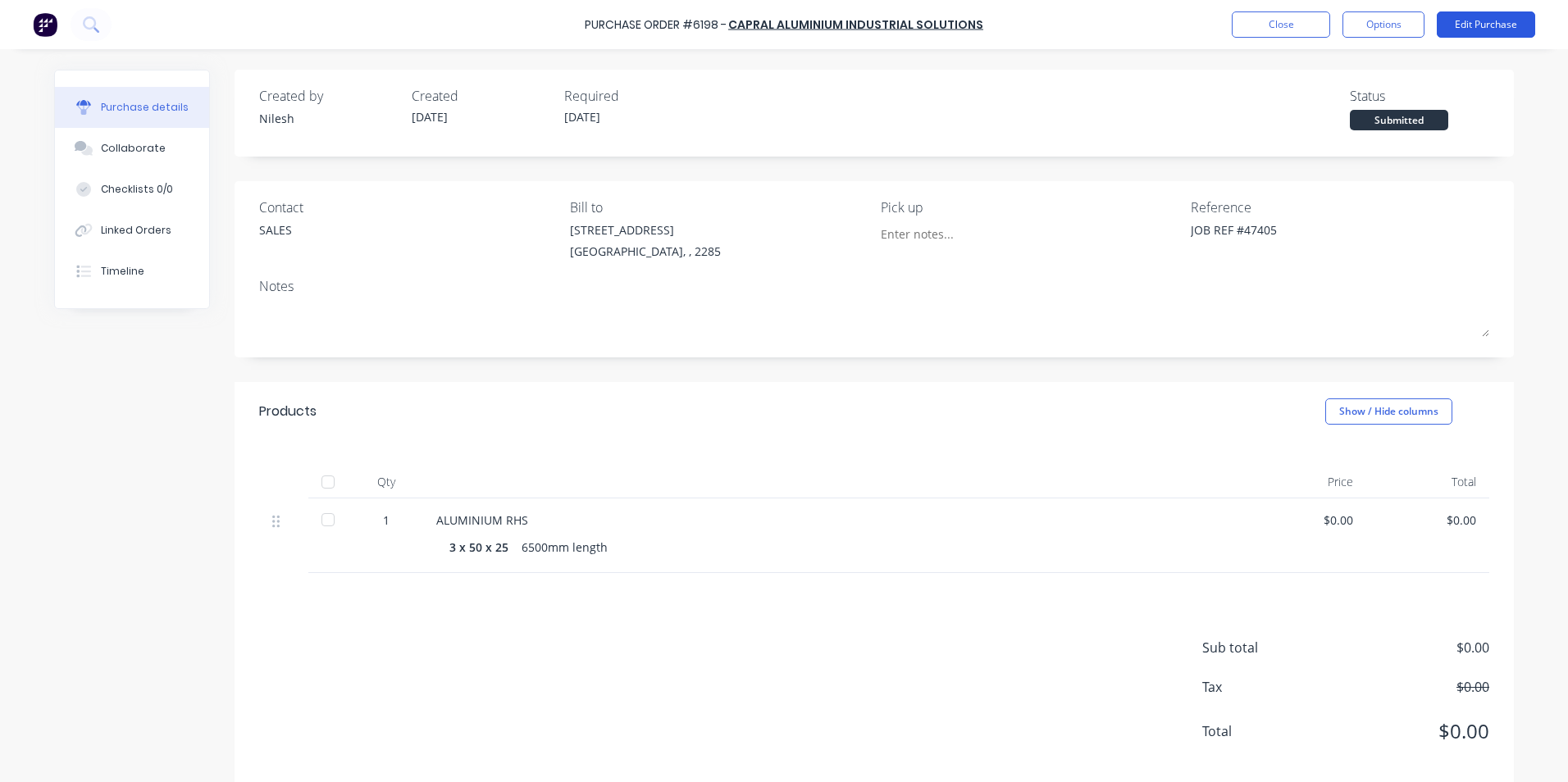
click at [1485, 13] on button "Edit Purchase" at bounding box center [1486, 24] width 98 height 26
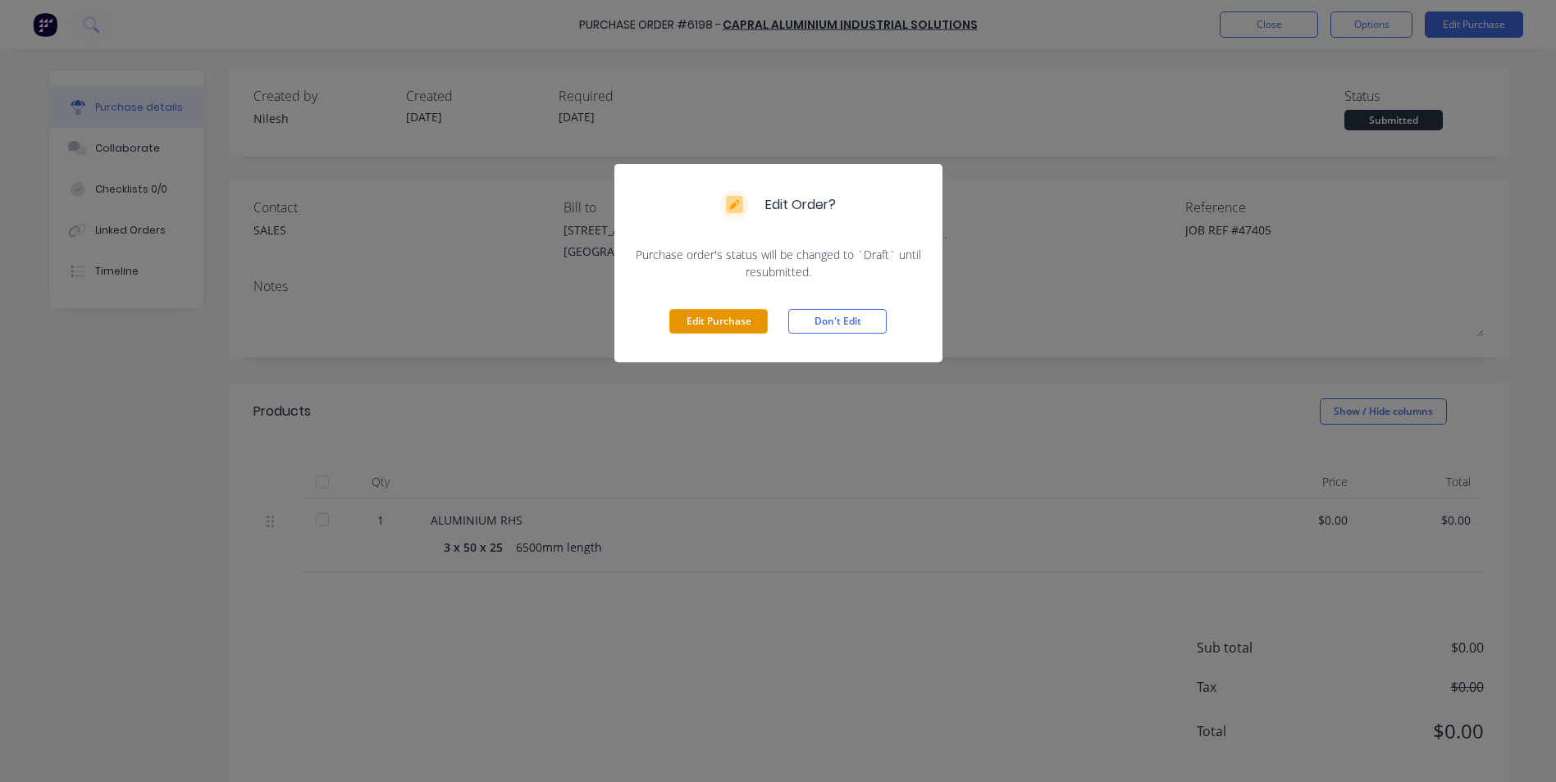
click at [722, 313] on button "Edit Purchase" at bounding box center [718, 321] width 98 height 25
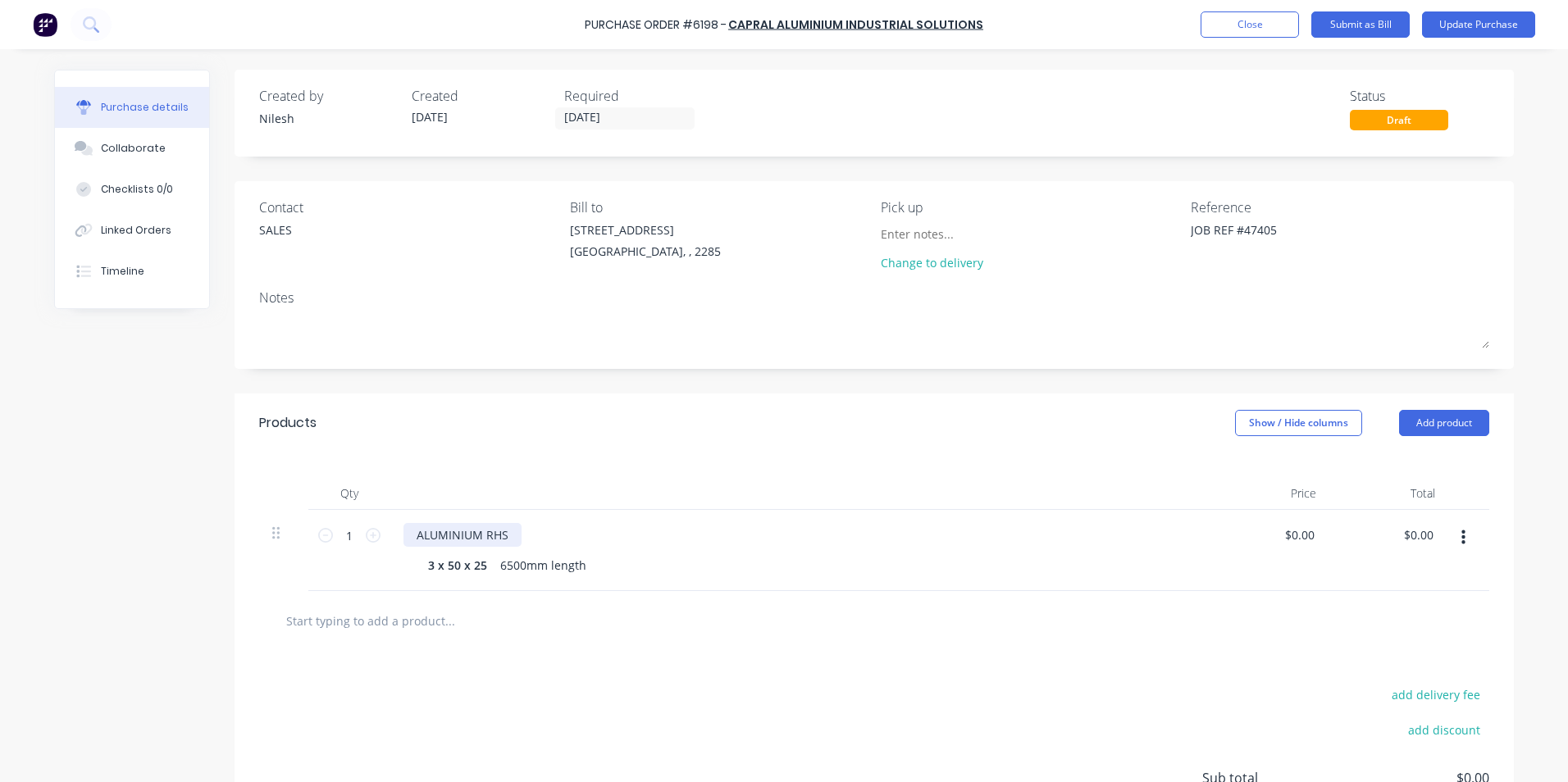
drag, startPoint x: 497, startPoint y: 531, endPoint x: 517, endPoint y: 530, distance: 20.6
click at [503, 530] on div "ALUMINIUM RHS" at bounding box center [462, 535] width 118 height 24
type textarea "x"
click at [508, 528] on div "ALUMINIUM RHS" at bounding box center [462, 535] width 118 height 24
click at [1433, 21] on button "Update Purchase" at bounding box center [1478, 24] width 113 height 26
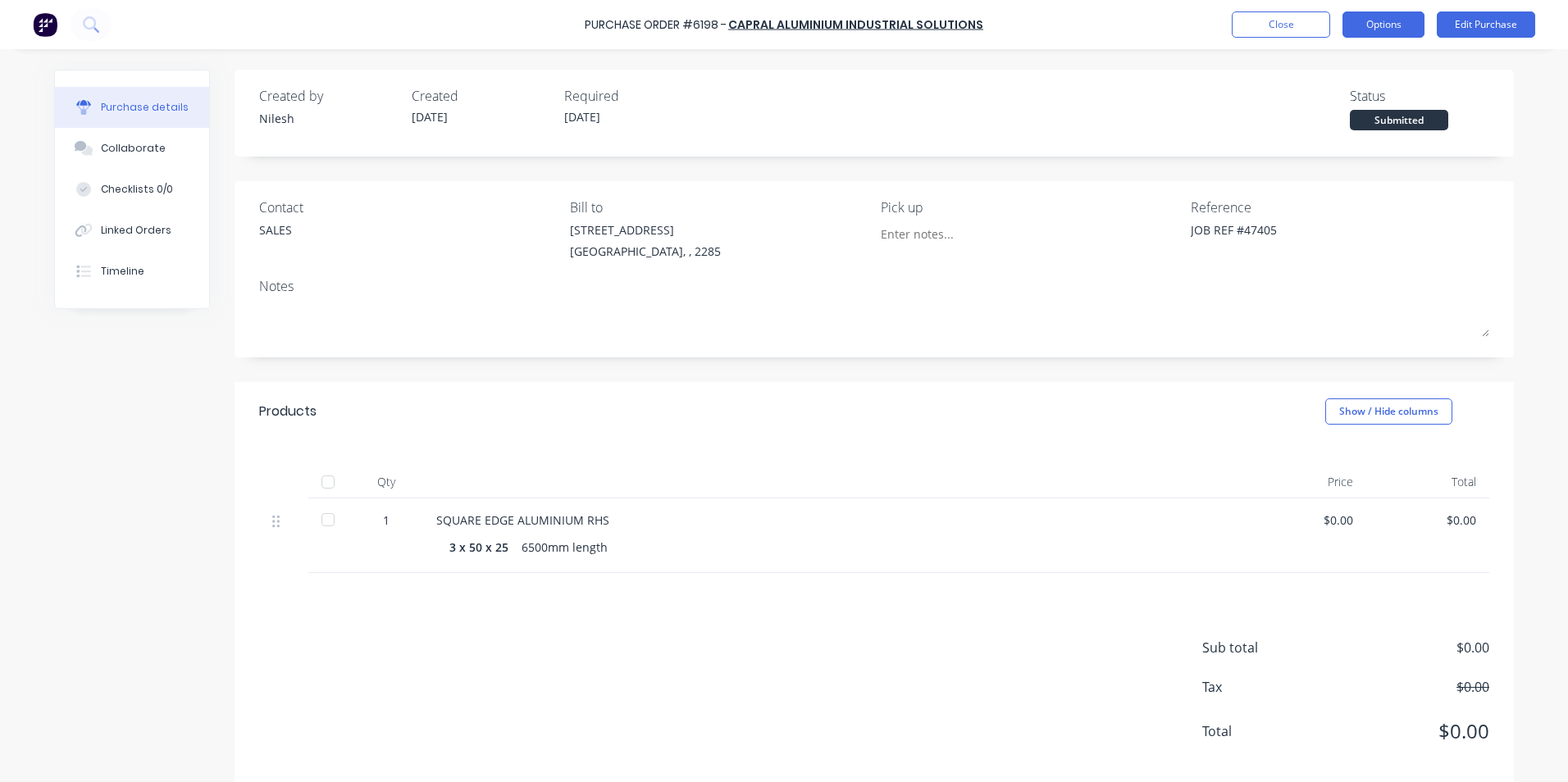
click at [1396, 22] on button "Options" at bounding box center [1383, 24] width 82 height 26
click at [119, 228] on div "Linked Orders" at bounding box center [136, 230] width 71 height 15
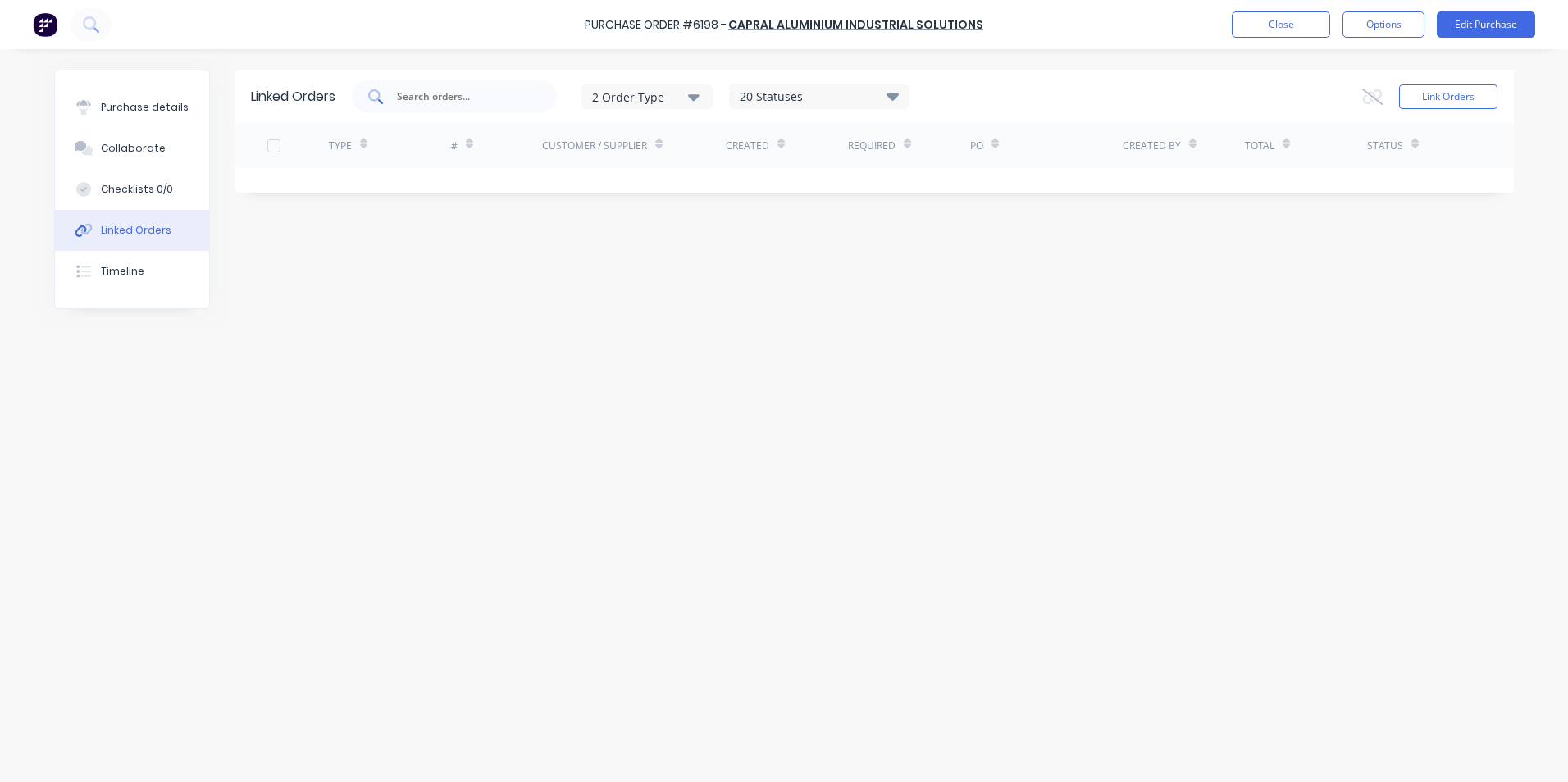
click at [520, 108] on div at bounding box center [454, 96] width 205 height 33
click at [1285, 24] on button "Close" at bounding box center [1281, 24] width 98 height 26
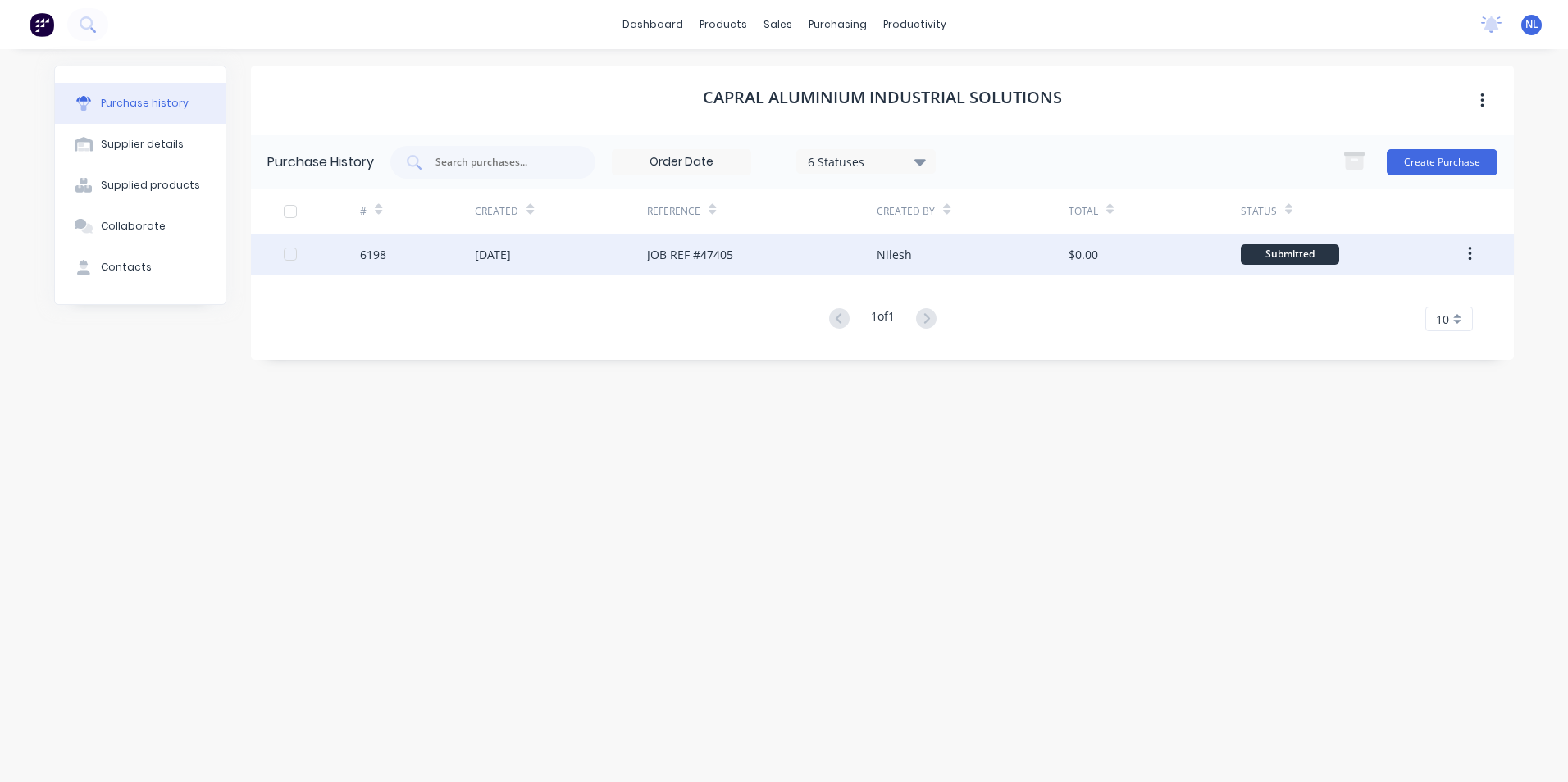
click at [748, 254] on div "JOB REF #47405" at bounding box center [762, 254] width 230 height 41
type textarea "x"
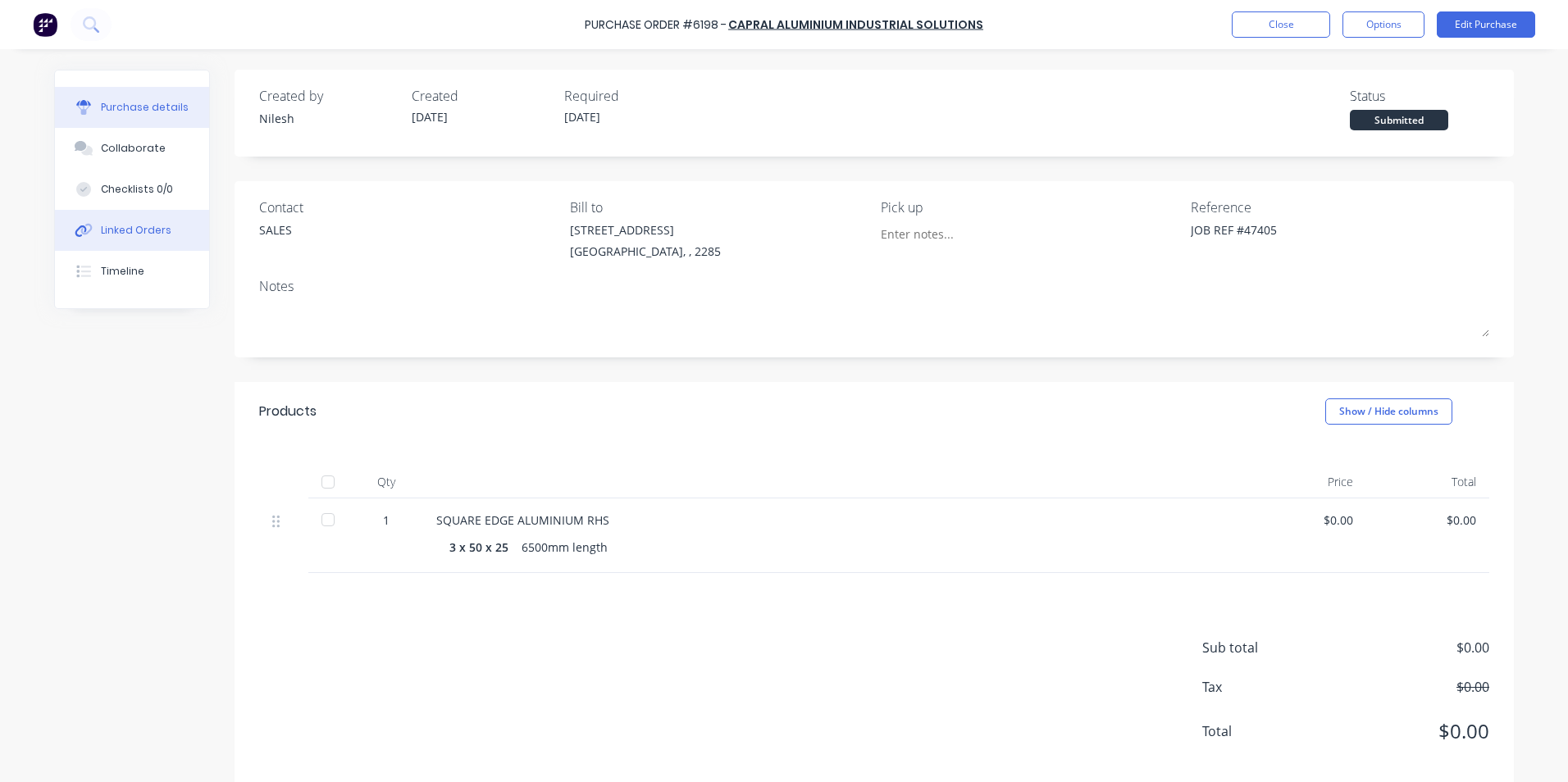
click at [144, 238] on button "Linked Orders" at bounding box center [132, 230] width 154 height 41
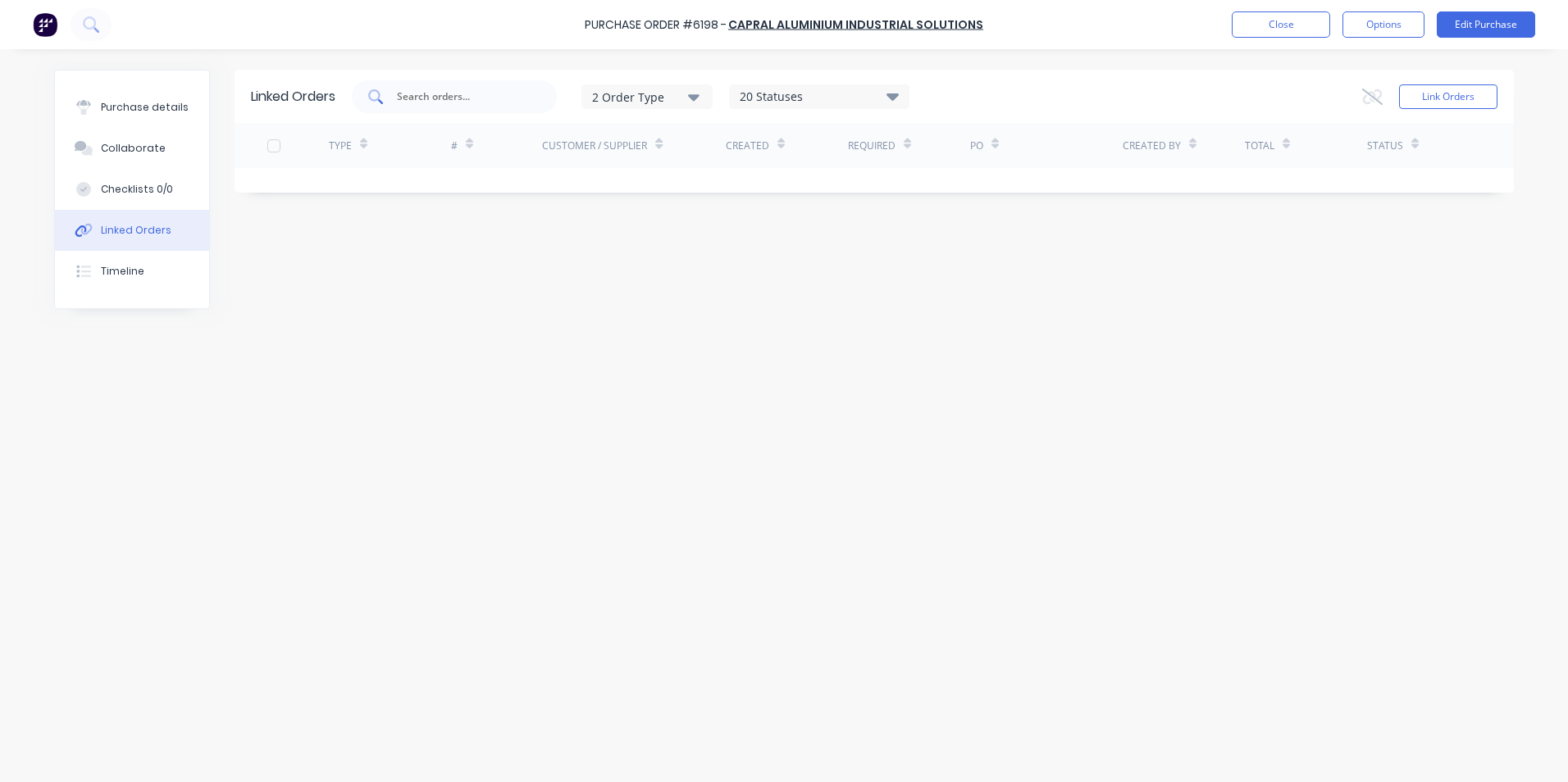
click at [515, 96] on input "text" at bounding box center [463, 97] width 136 height 16
click at [1463, 86] on button "Link Orders" at bounding box center [1448, 96] width 98 height 25
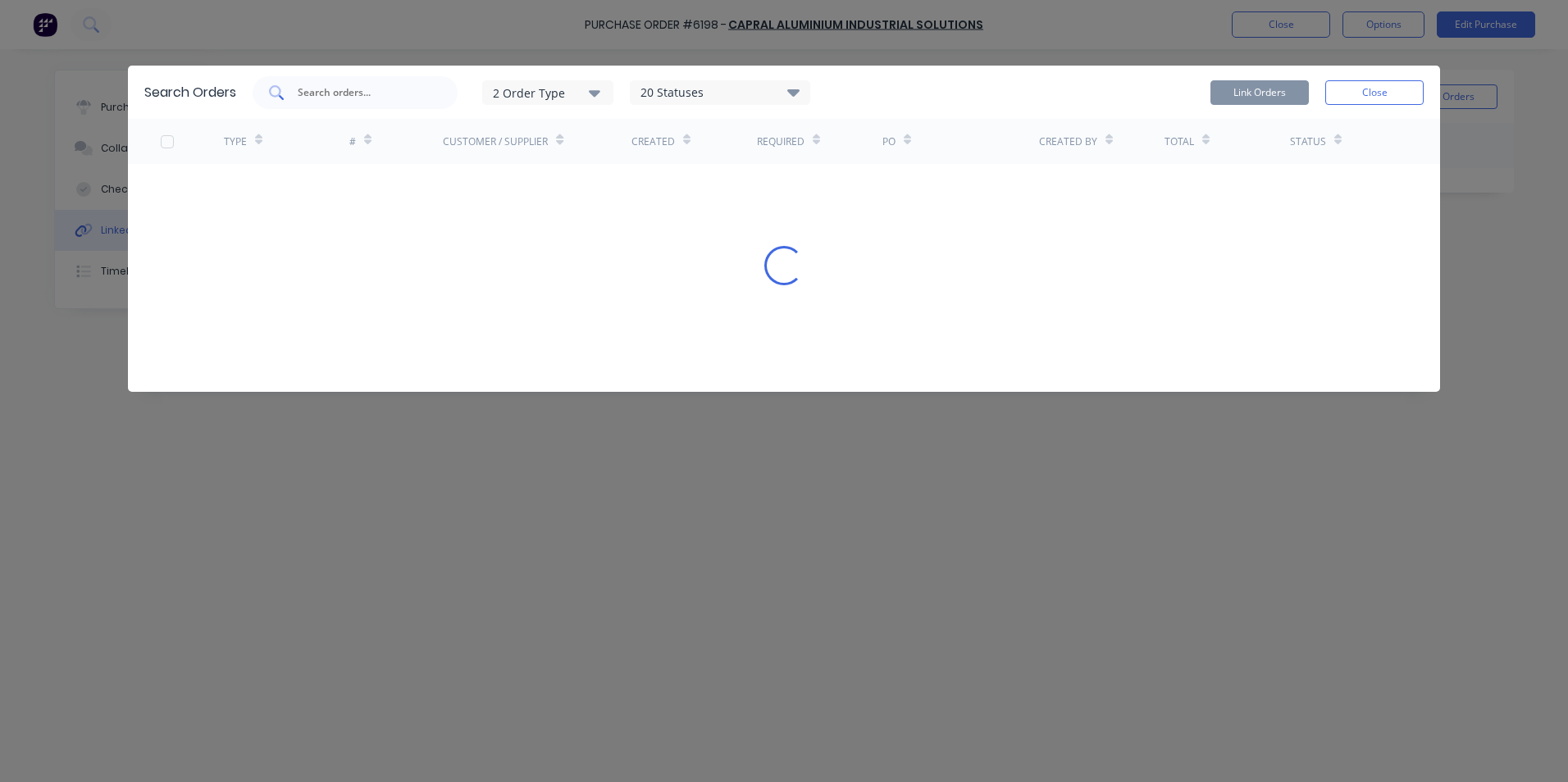
click at [358, 93] on input "text" at bounding box center [364, 92] width 136 height 16
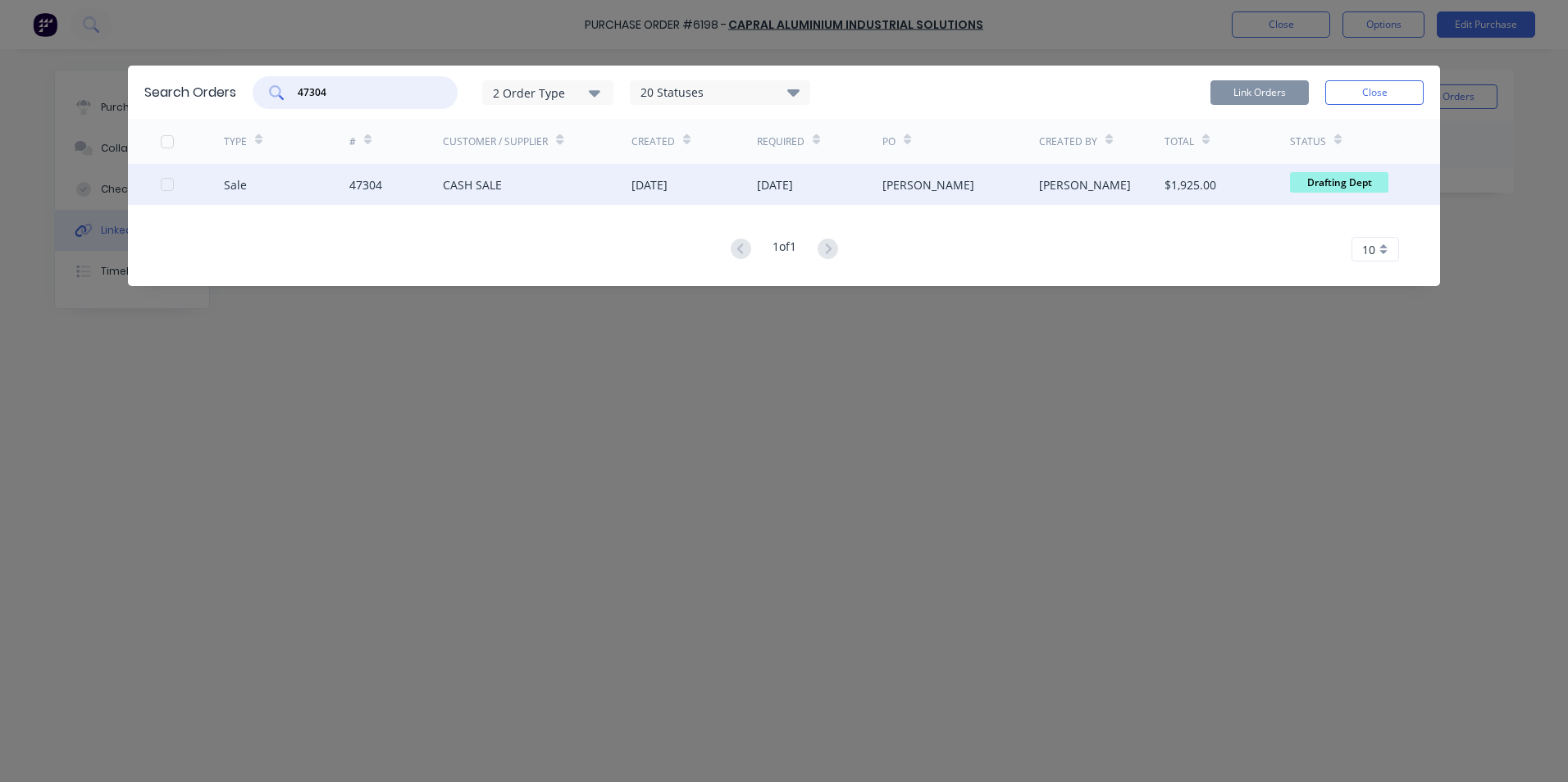
type input "47304"
click at [664, 185] on div "28 Aug 2025" at bounding box center [649, 184] width 36 height 17
click at [171, 187] on div at bounding box center [167, 184] width 33 height 33
click at [1283, 99] on button "Link Orders" at bounding box center [1259, 92] width 98 height 25
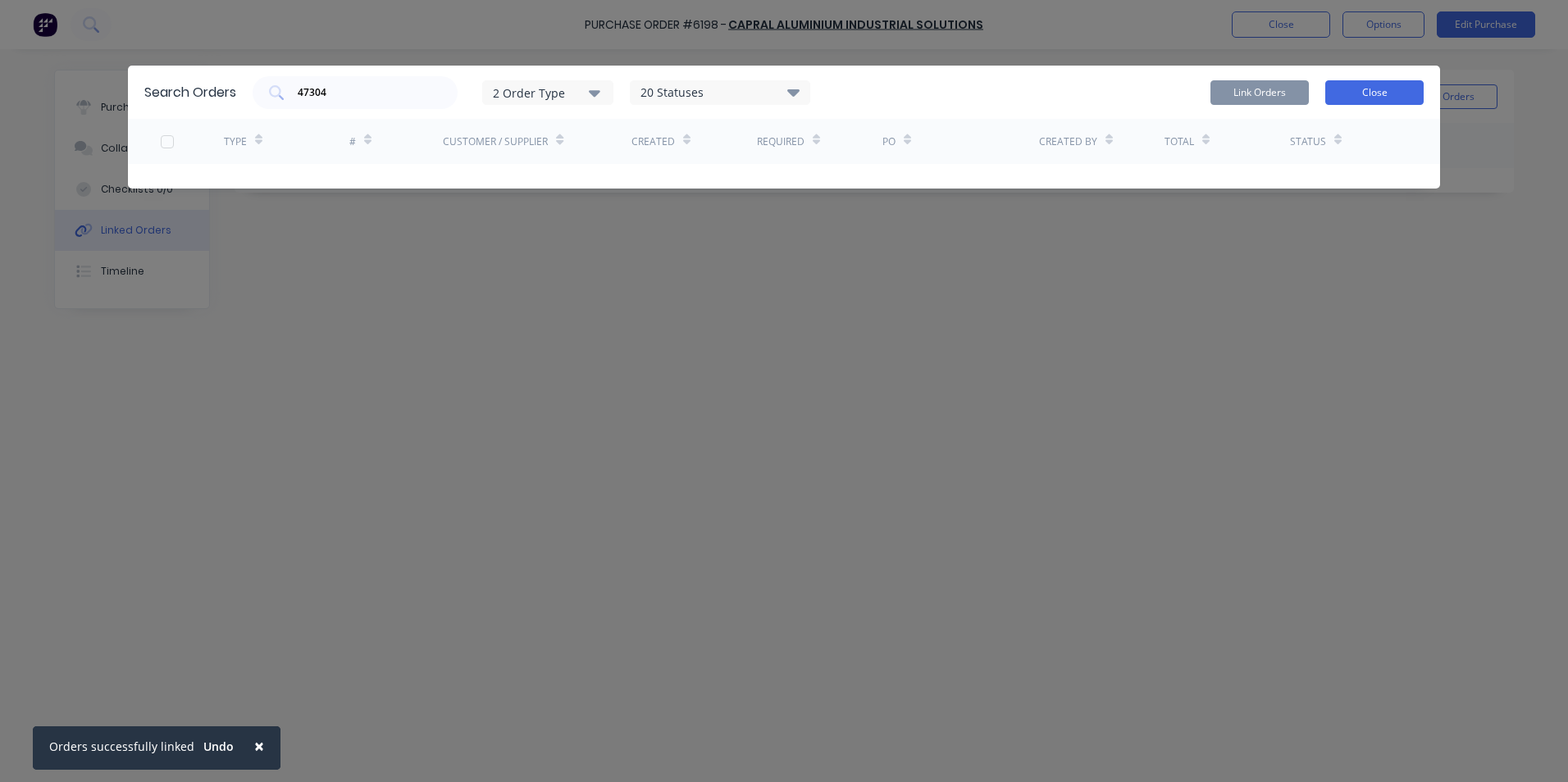
click at [1354, 89] on button "Close" at bounding box center [1374, 92] width 98 height 25
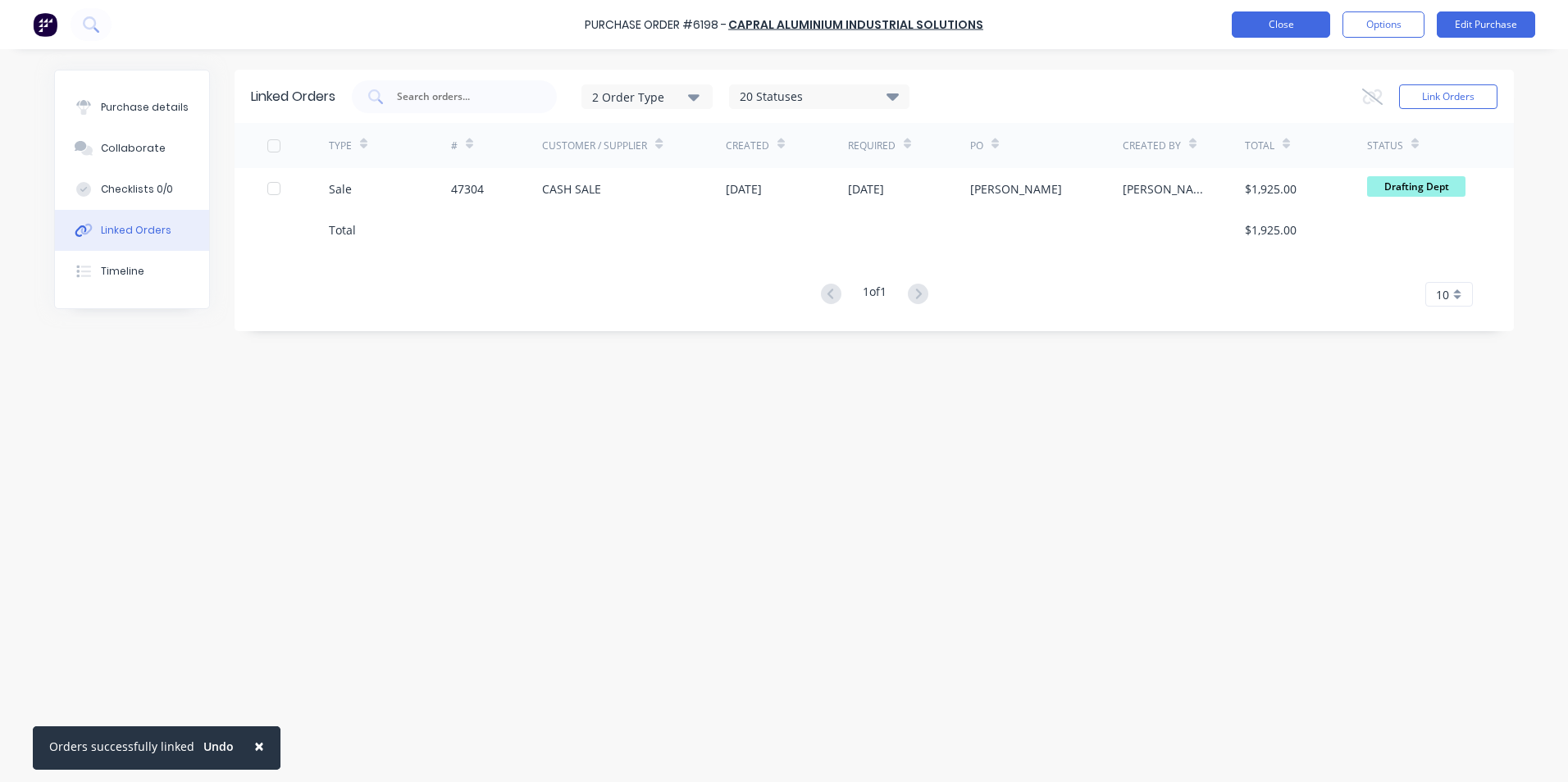
click at [1285, 18] on button "Close" at bounding box center [1281, 24] width 98 height 26
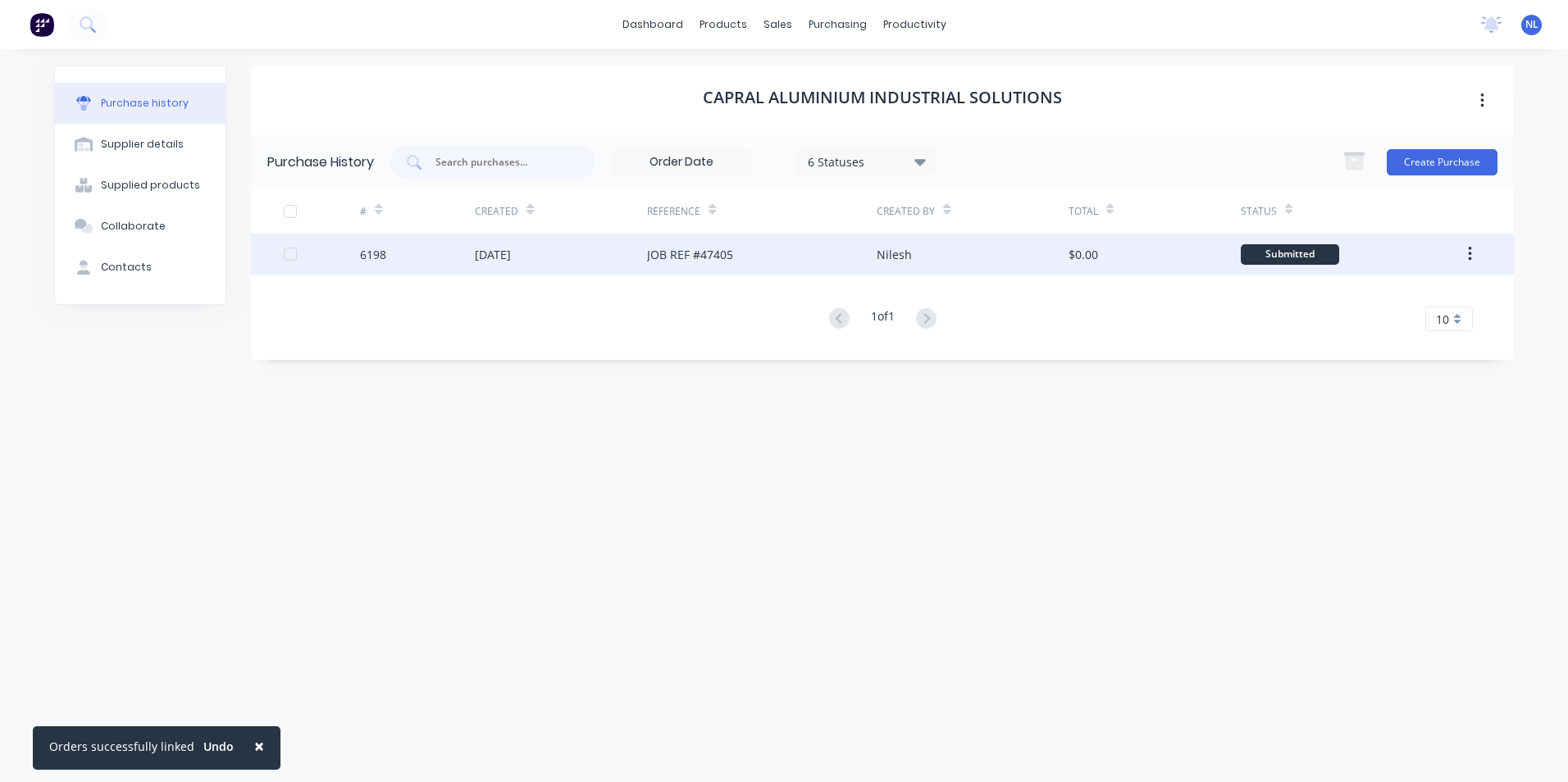
click at [962, 262] on div "Nilesh" at bounding box center [972, 254] width 191 height 41
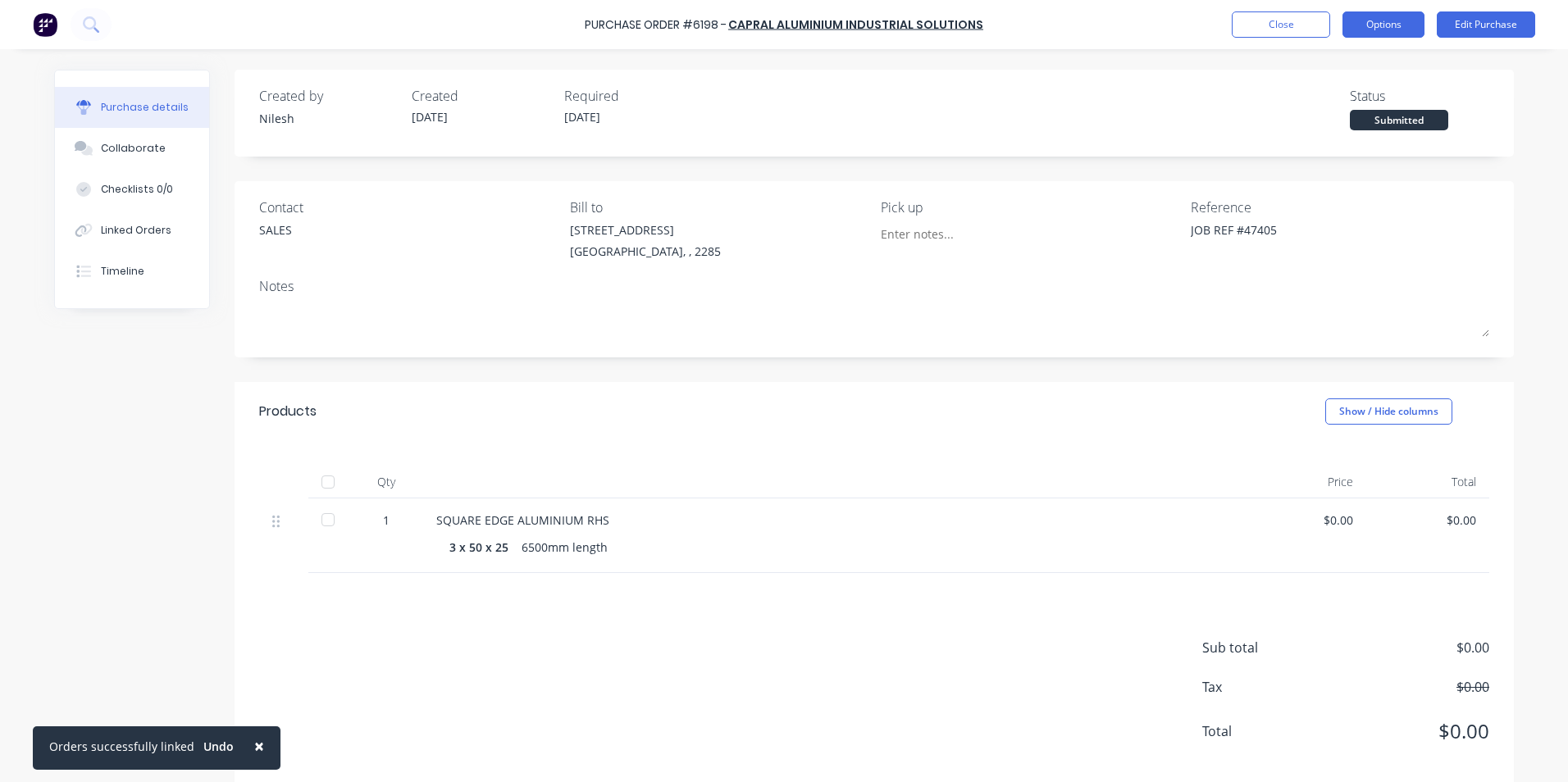
click at [1369, 21] on button "Options" at bounding box center [1383, 24] width 82 height 26
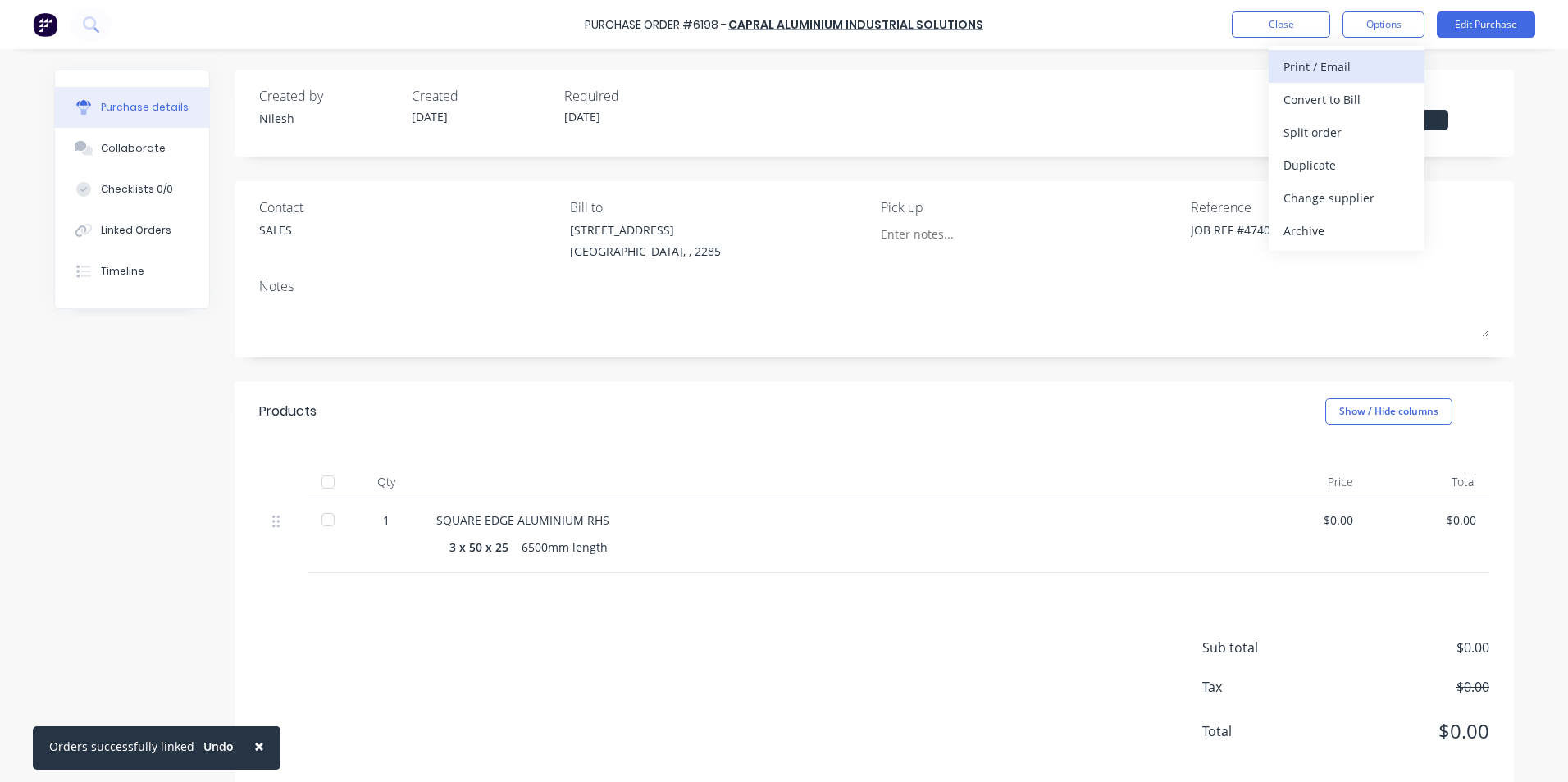
click at [1350, 77] on div "Print / Email" at bounding box center [1346, 67] width 126 height 24
click at [1357, 137] on div "Without pricing" at bounding box center [1346, 133] width 126 height 24
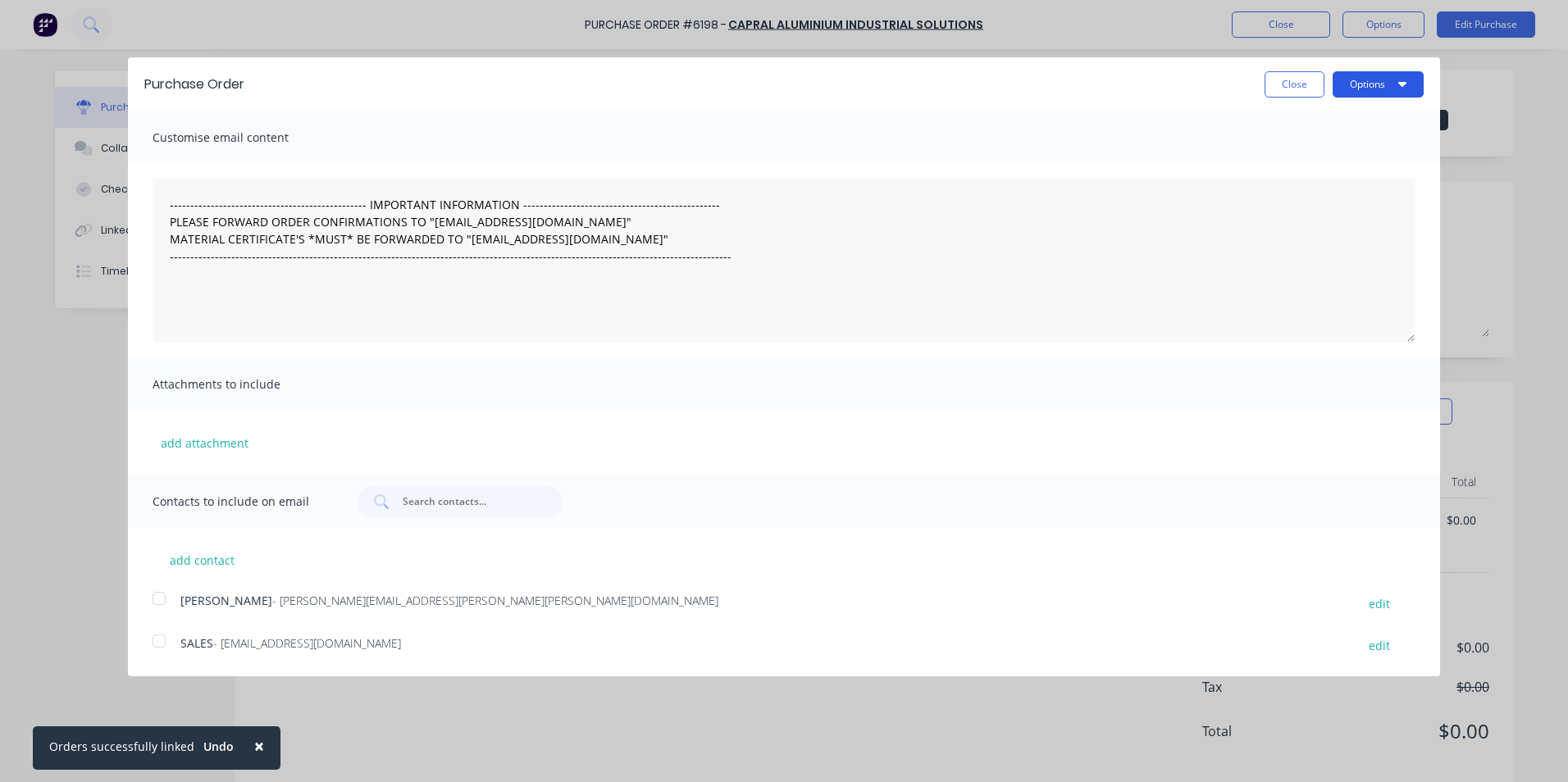
click at [1366, 81] on button "Options" at bounding box center [1378, 84] width 91 height 26
click at [1348, 135] on div "Print" at bounding box center [1346, 126] width 126 height 24
click at [1307, 90] on button "Close" at bounding box center [1294, 84] width 60 height 26
type textarea "x"
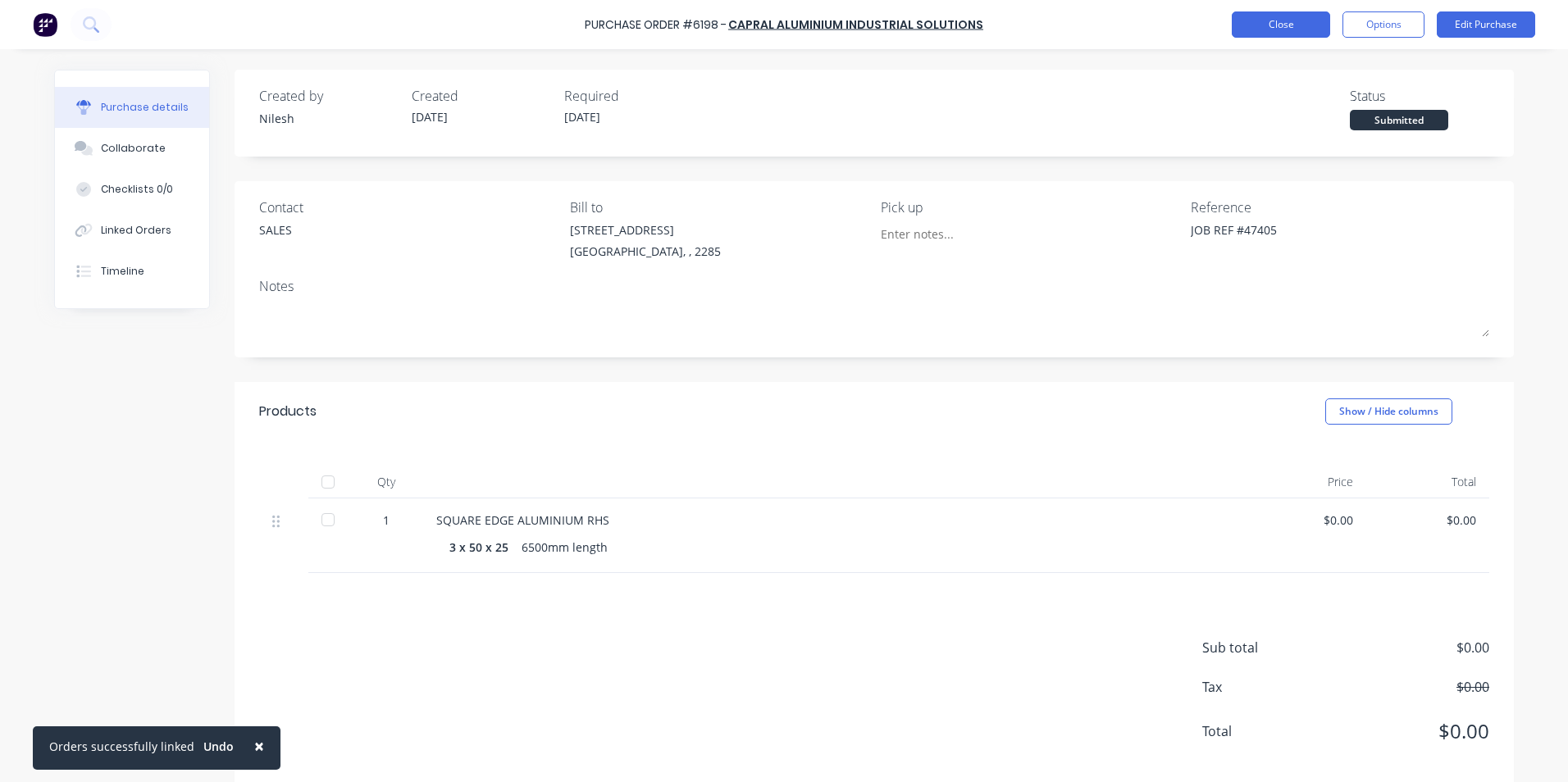
click at [1278, 22] on button "Close" at bounding box center [1281, 24] width 98 height 26
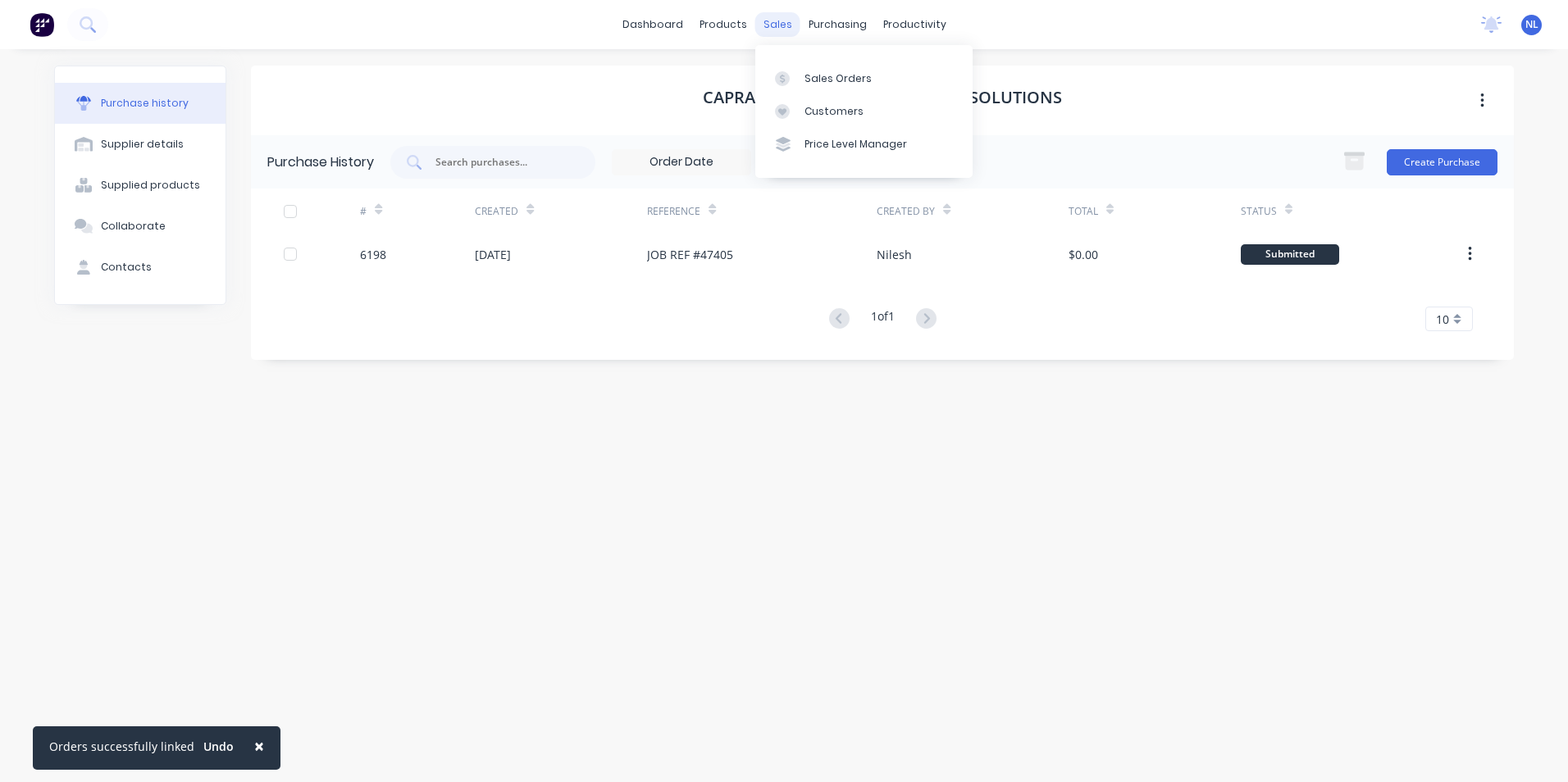
click at [777, 27] on div "sales" at bounding box center [777, 24] width 45 height 25
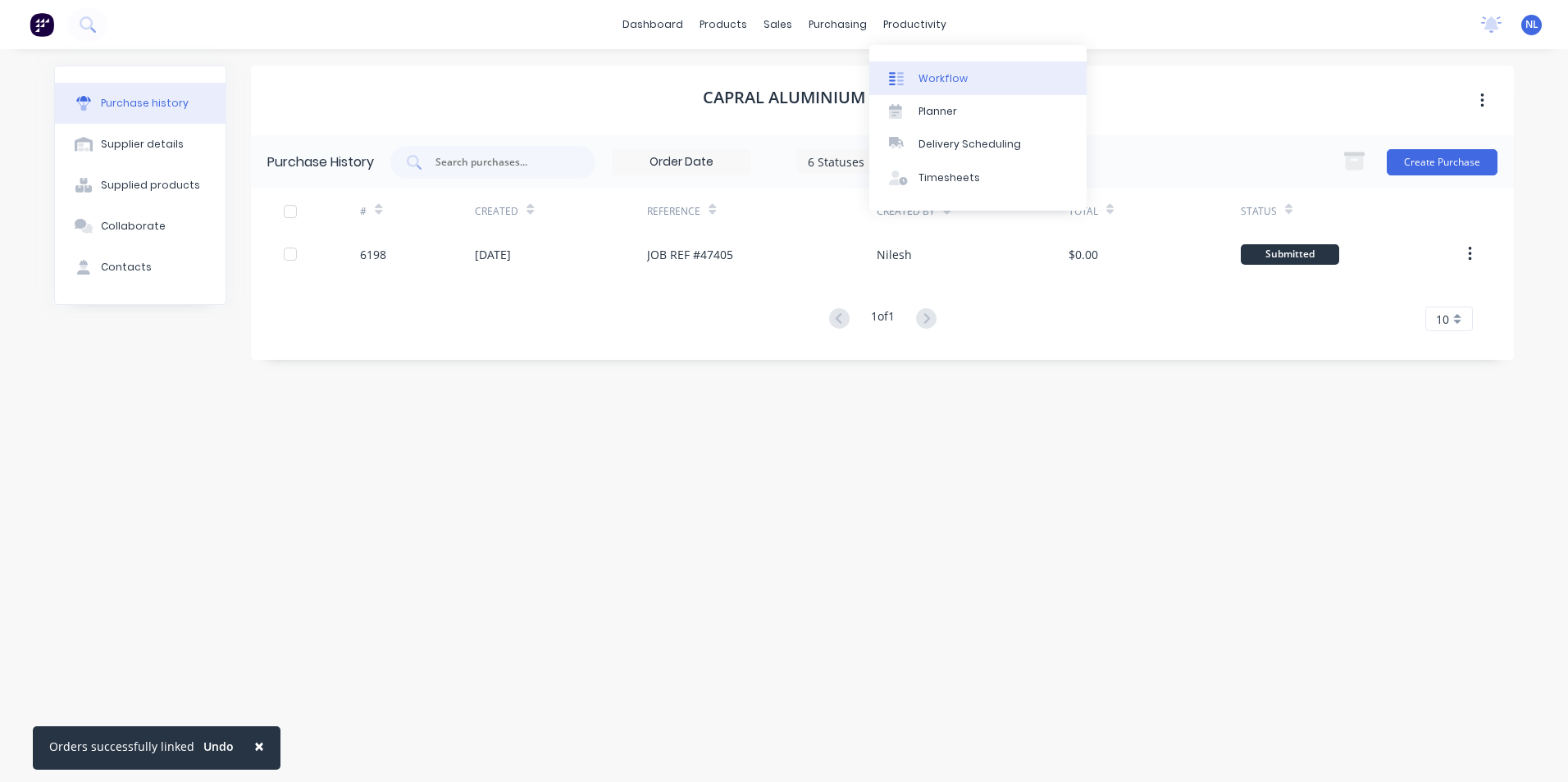
click at [949, 80] on div "Workflow" at bounding box center [942, 78] width 49 height 15
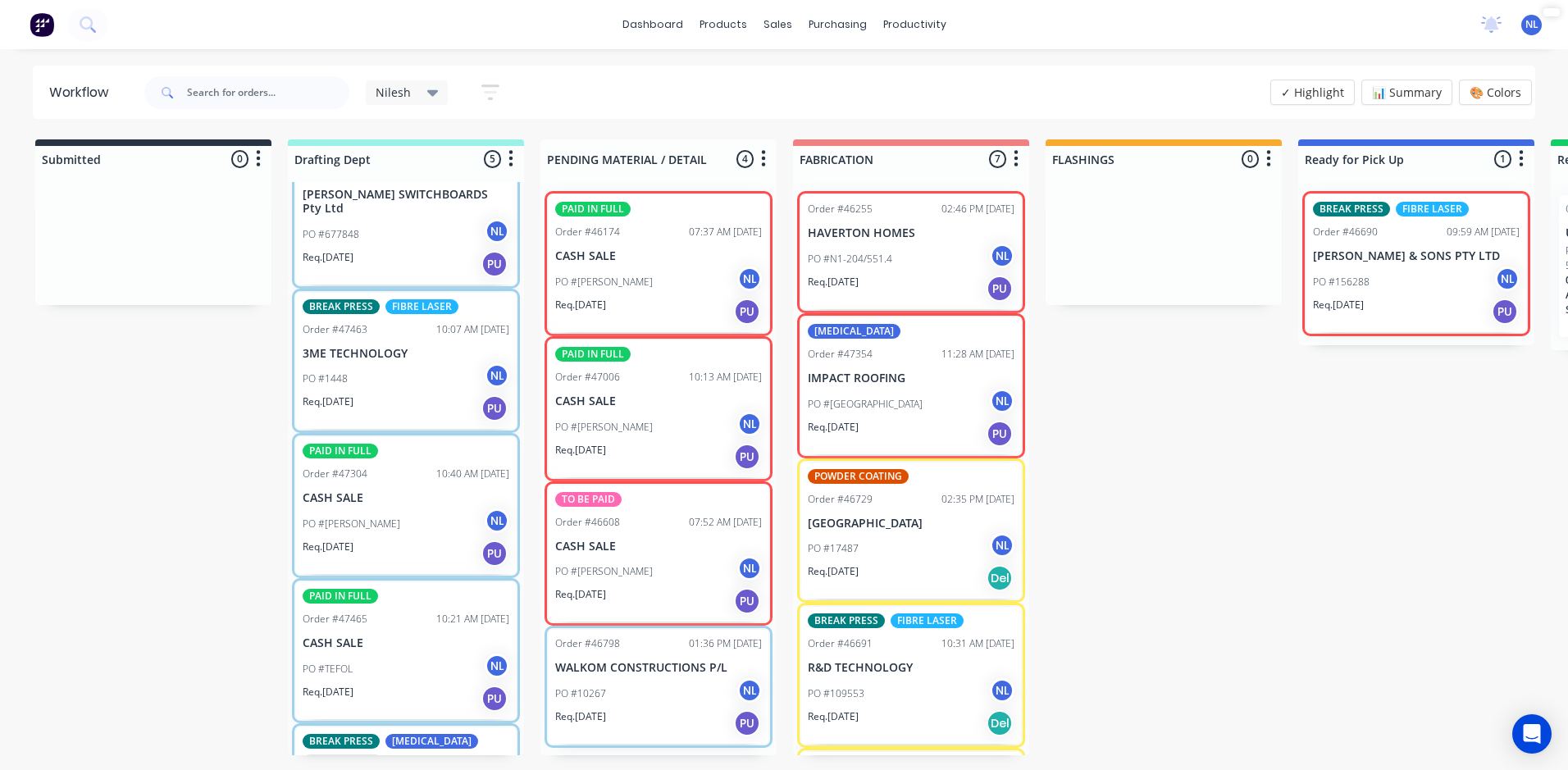
scroll to position [164, 0]
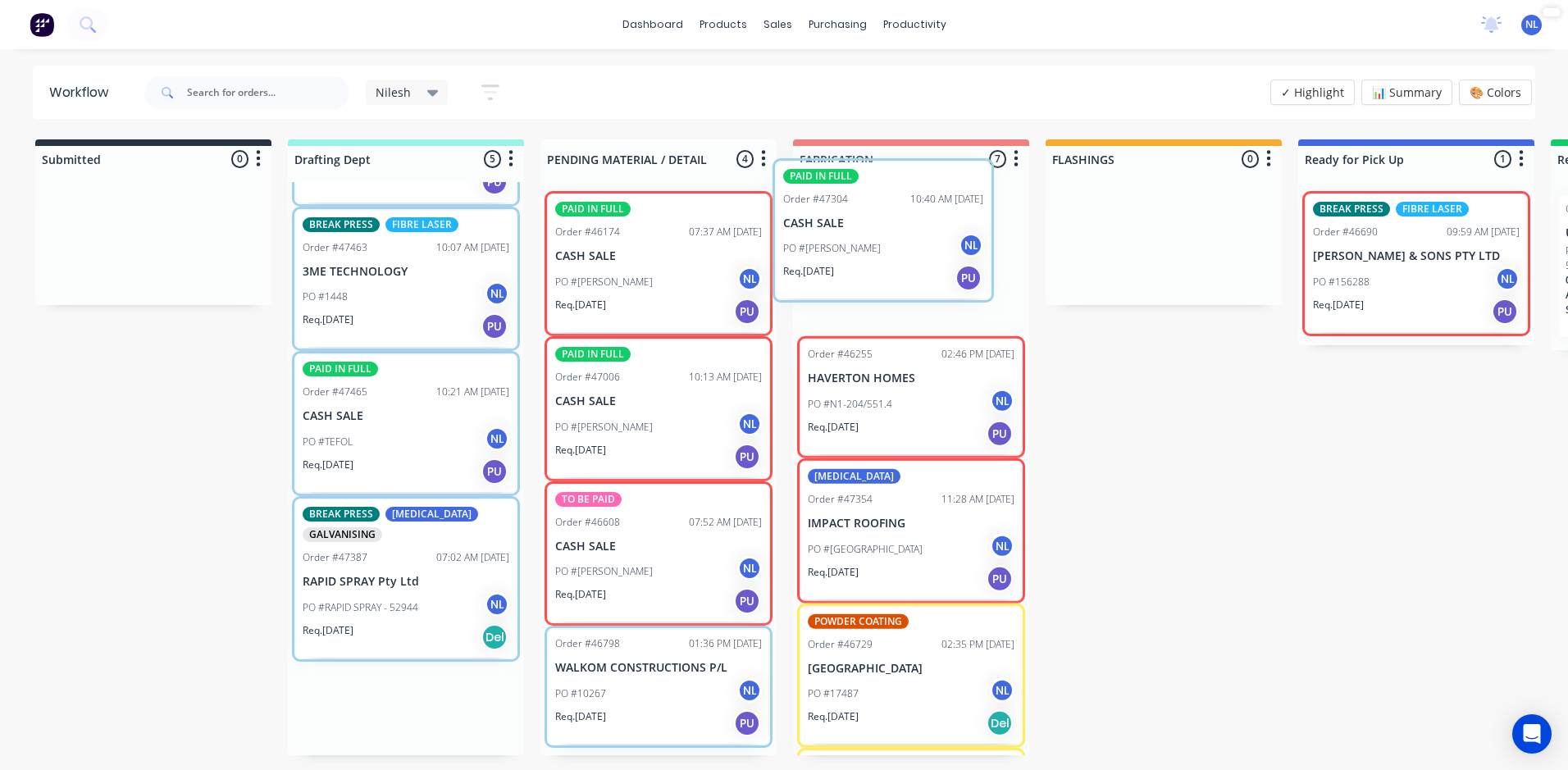
drag, startPoint x: 373, startPoint y: 416, endPoint x: 874, endPoint y: 247, distance: 528.7
click at [861, 233] on div "Submitted 0 Sort By Created date Required date Order number Customer name Most …" at bounding box center [1355, 447] width 2735 height 616
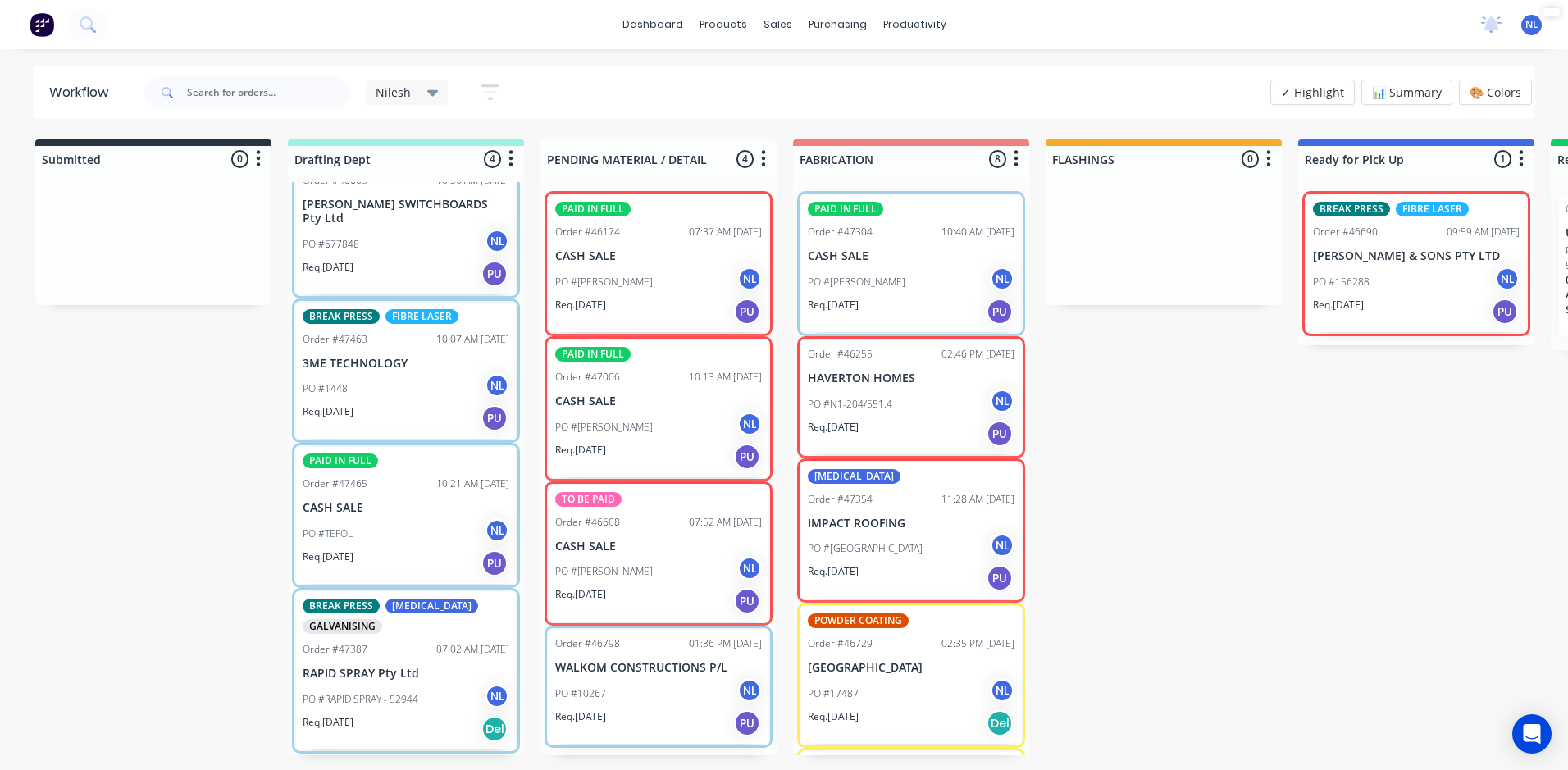
scroll to position [53, 0]
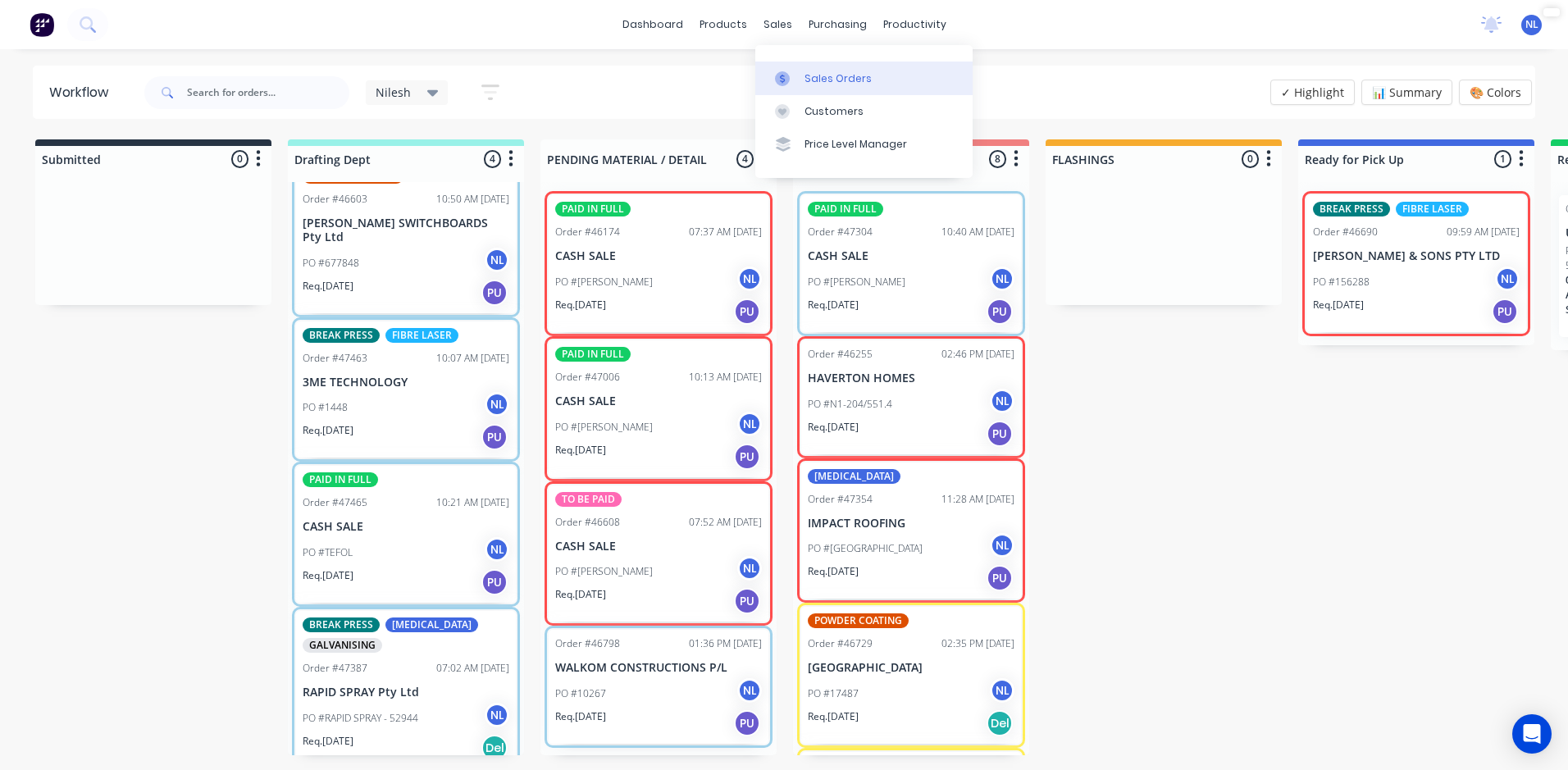
click at [857, 80] on div "Sales Orders" at bounding box center [837, 78] width 67 height 15
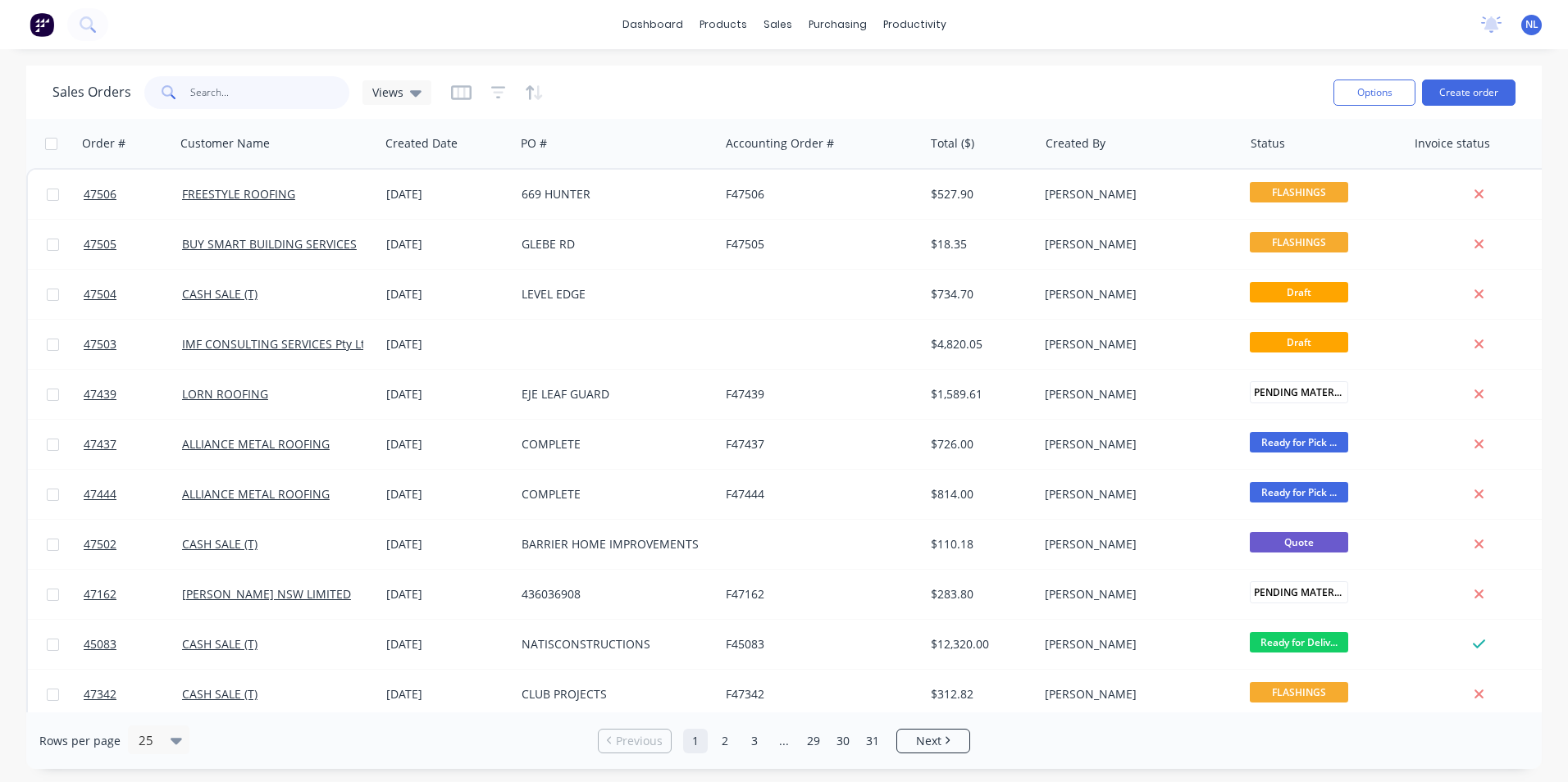
click at [312, 98] on input "text" at bounding box center [270, 92] width 160 height 33
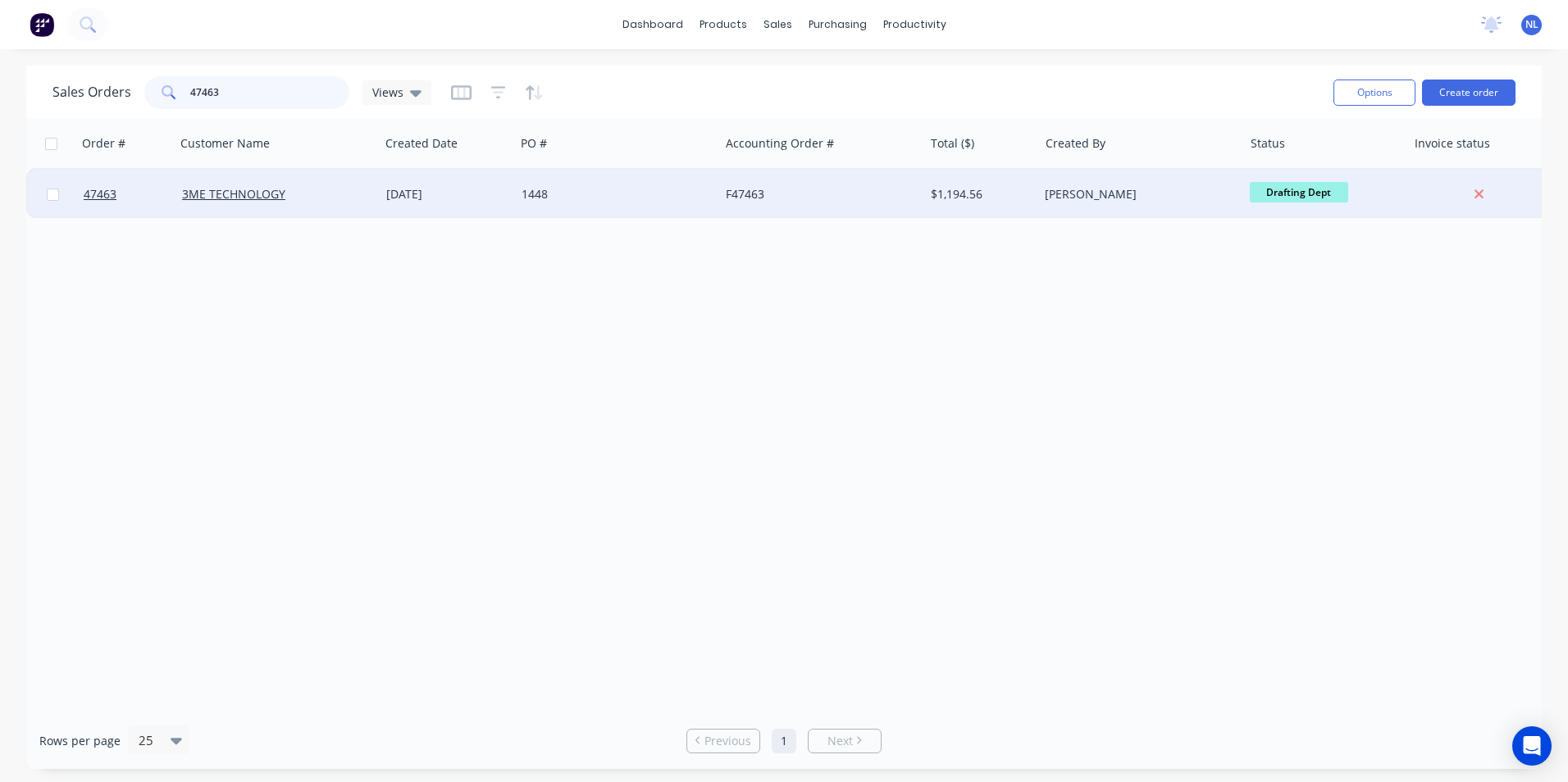
type input "47463"
click at [658, 200] on div "1448" at bounding box center [613, 194] width 182 height 16
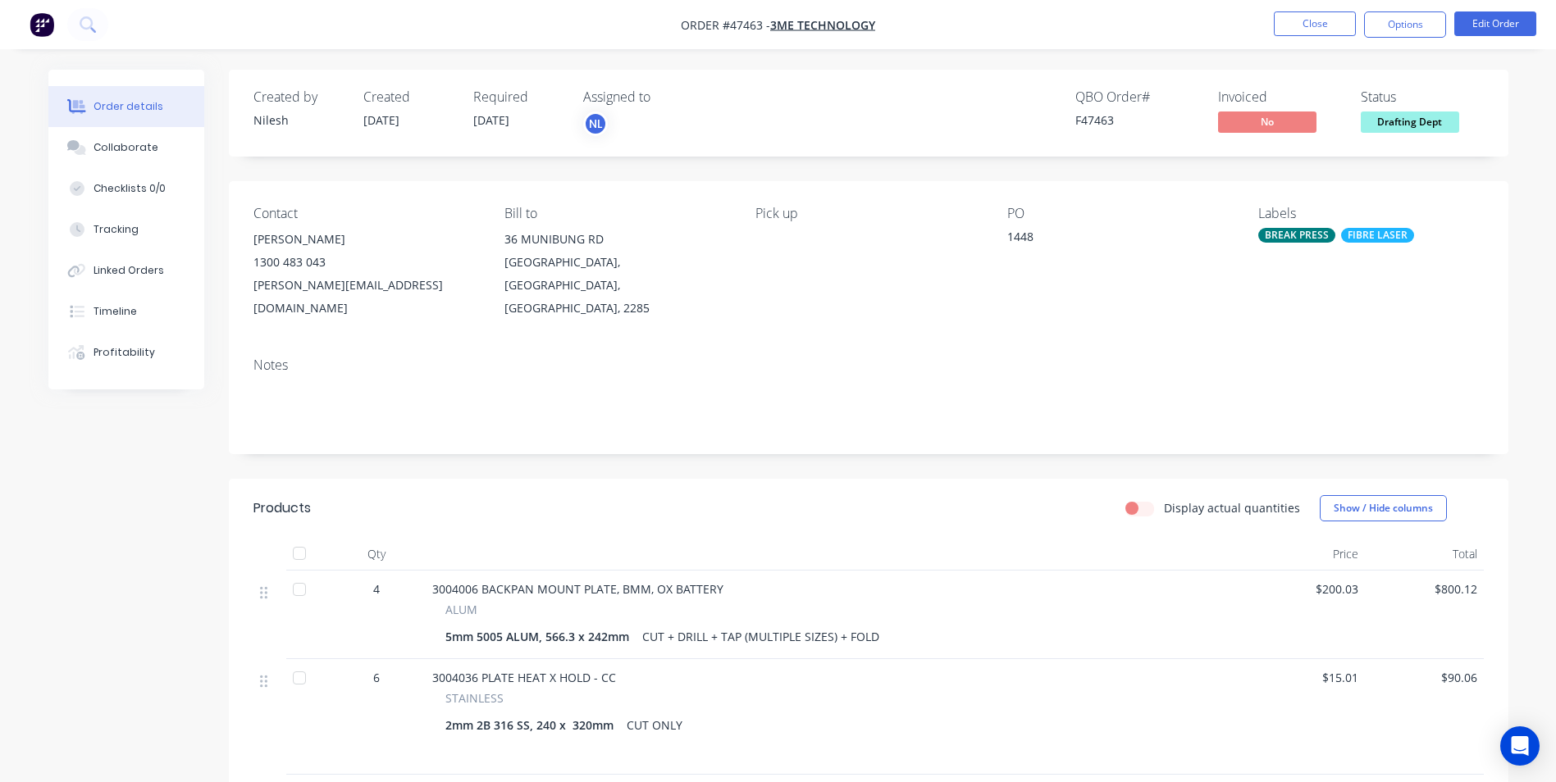
scroll to position [164, 0]
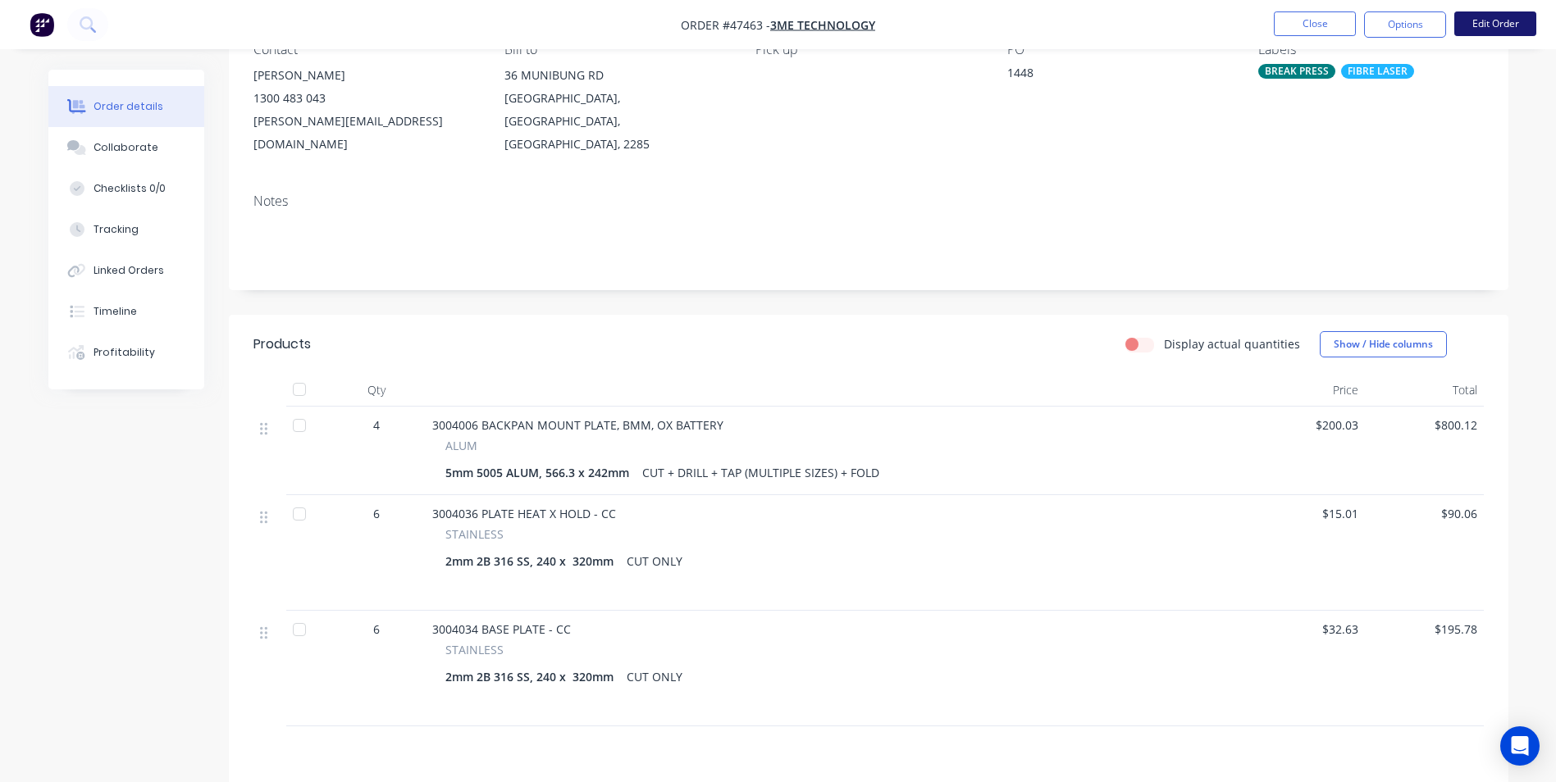
click at [1470, 15] on button "Edit Order" at bounding box center [1495, 23] width 82 height 25
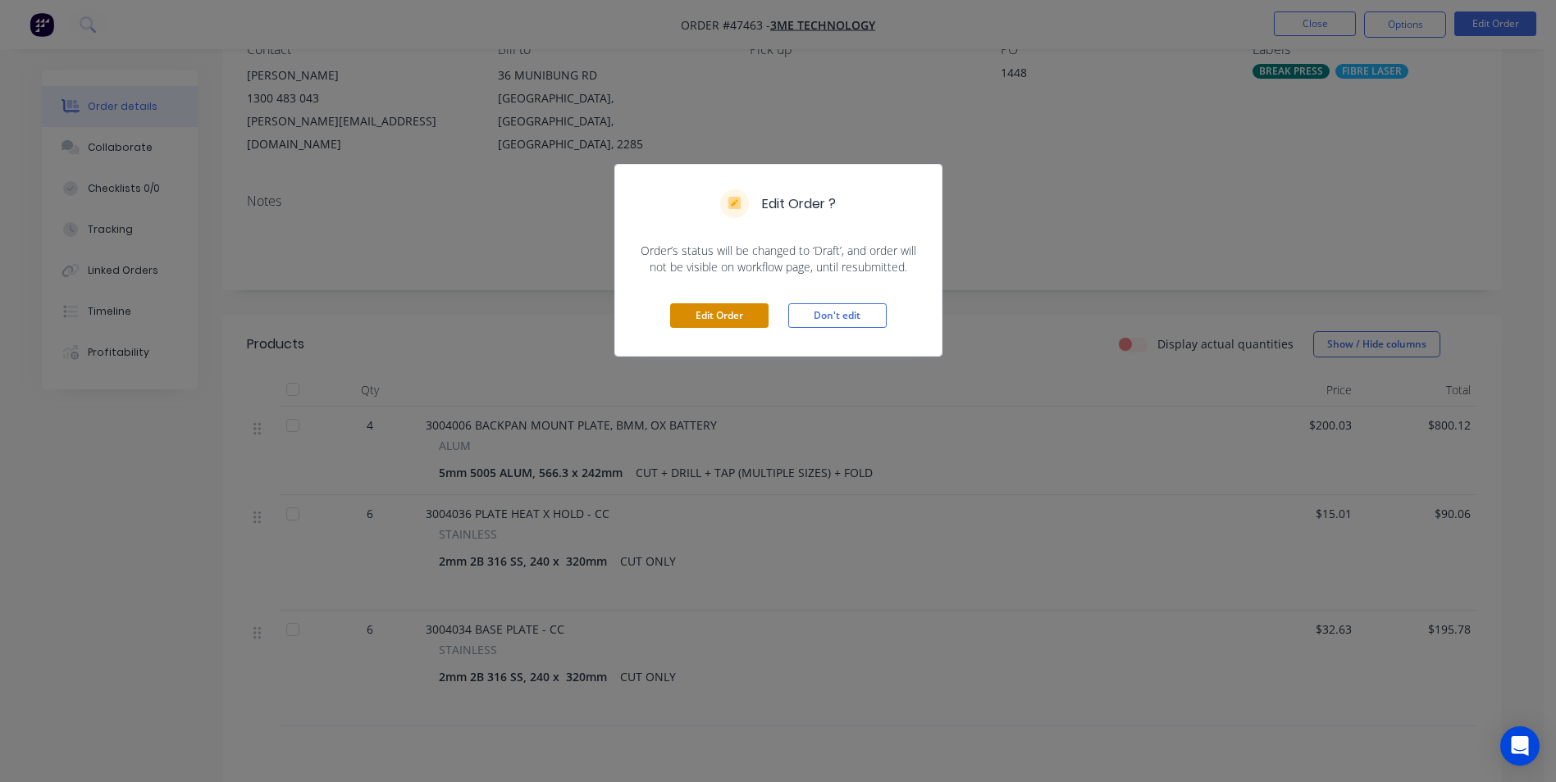
click at [721, 325] on button "Edit Order" at bounding box center [719, 315] width 98 height 25
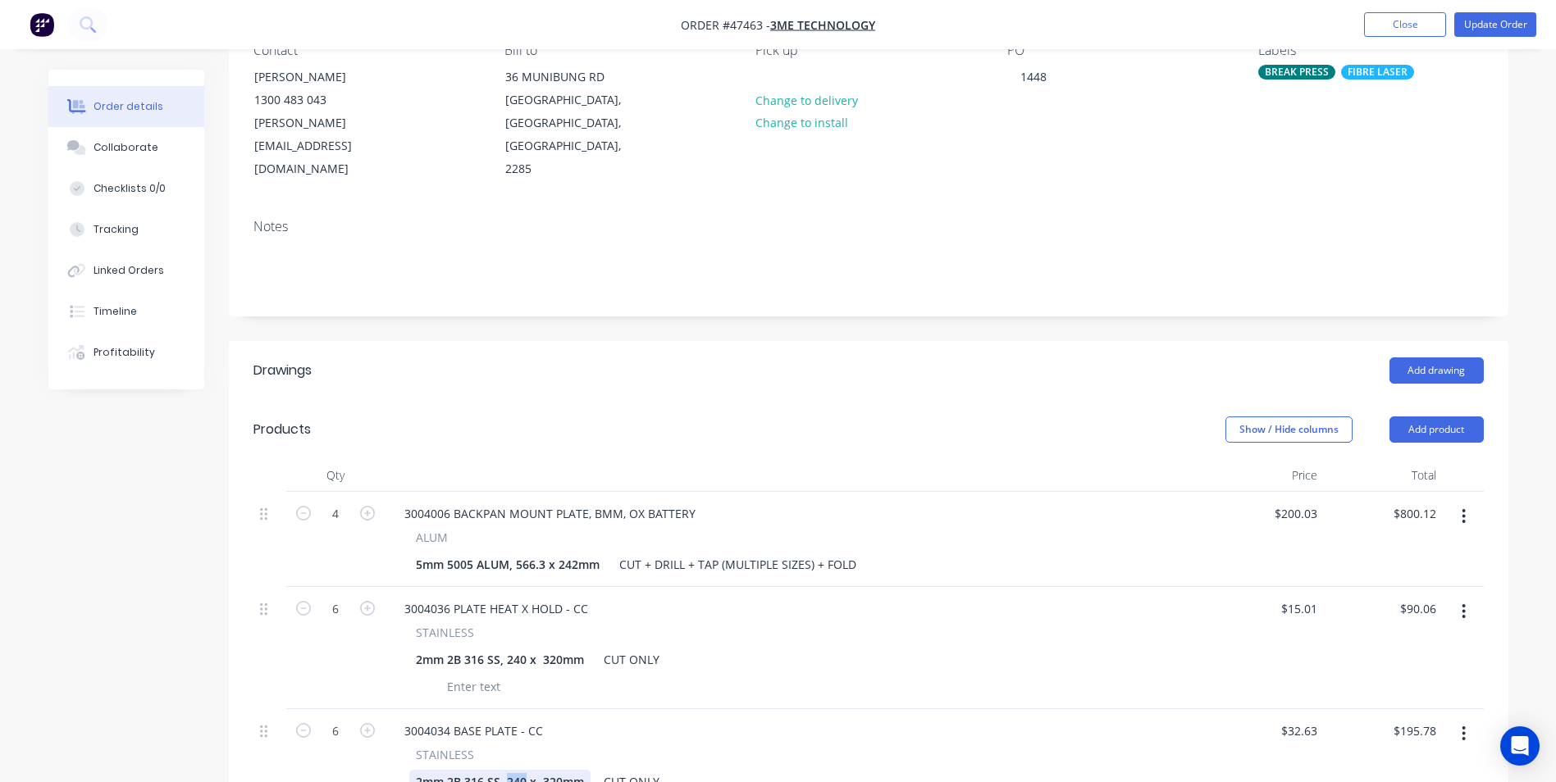
drag, startPoint x: 526, startPoint y: 729, endPoint x: 506, endPoint y: 733, distance: 20.1
click at [506, 770] on div "2mm 2B 316 SS, 240 x 320mm" at bounding box center [499, 782] width 181 height 24
drag, startPoint x: 524, startPoint y: 612, endPoint x: 508, endPoint y: 615, distance: 16.7
click at [508, 648] on div "2mm 2B 316 SS, 240 x 320mm" at bounding box center [499, 660] width 181 height 24
click at [784, 648] on div "2mm 2B 316 SS, 320 x 200mm CUT ONLY" at bounding box center [791, 660] width 764 height 24
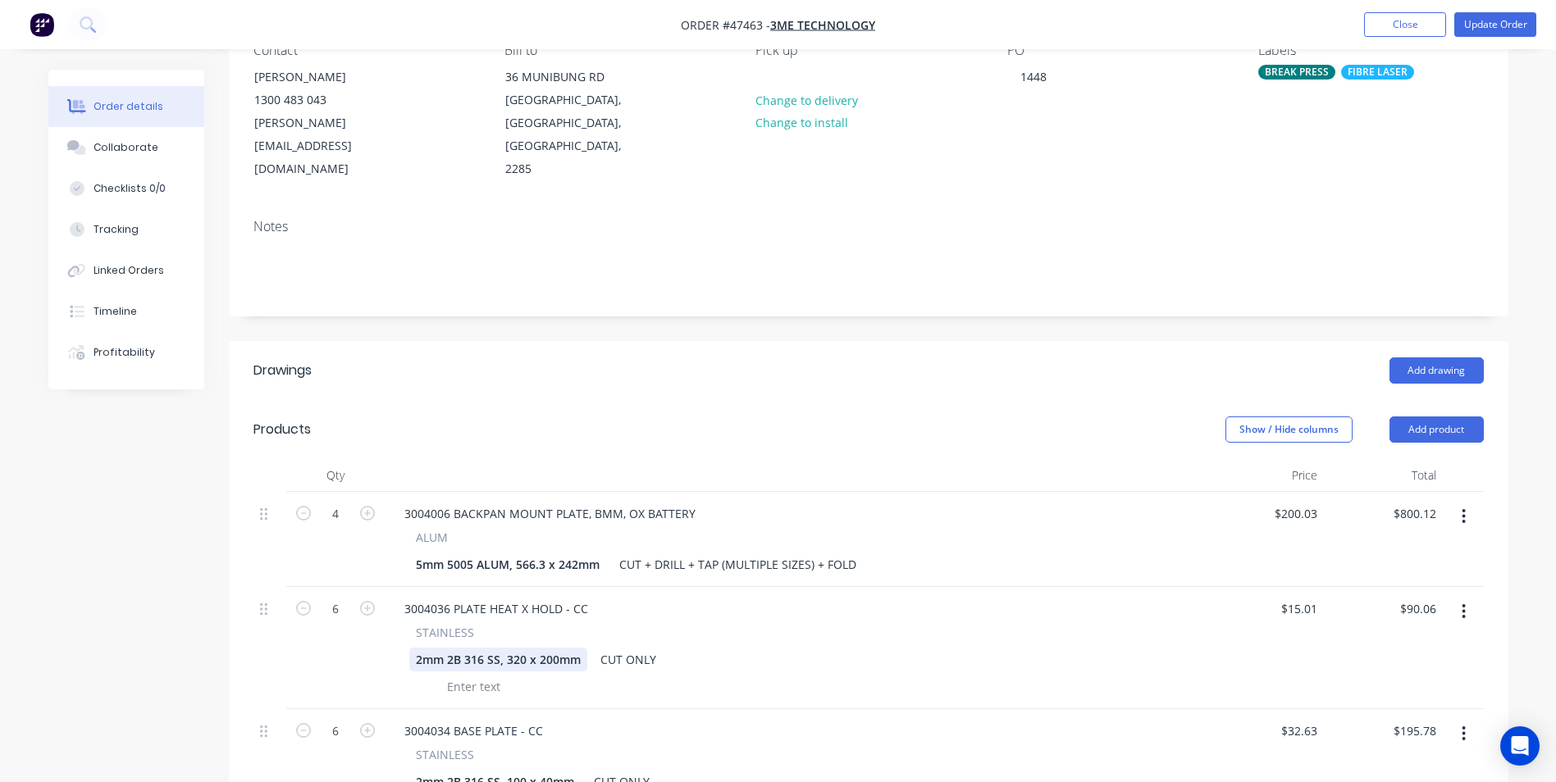
click at [413, 648] on div "2mm 2B 316 SS, 320 x 200mm" at bounding box center [498, 660] width 178 height 24
click at [728, 648] on div "2mm 2B 316 SS, 320 x 200mm CUT ONLY" at bounding box center [791, 660] width 764 height 24
click at [1485, 29] on button "Update Order" at bounding box center [1495, 24] width 82 height 25
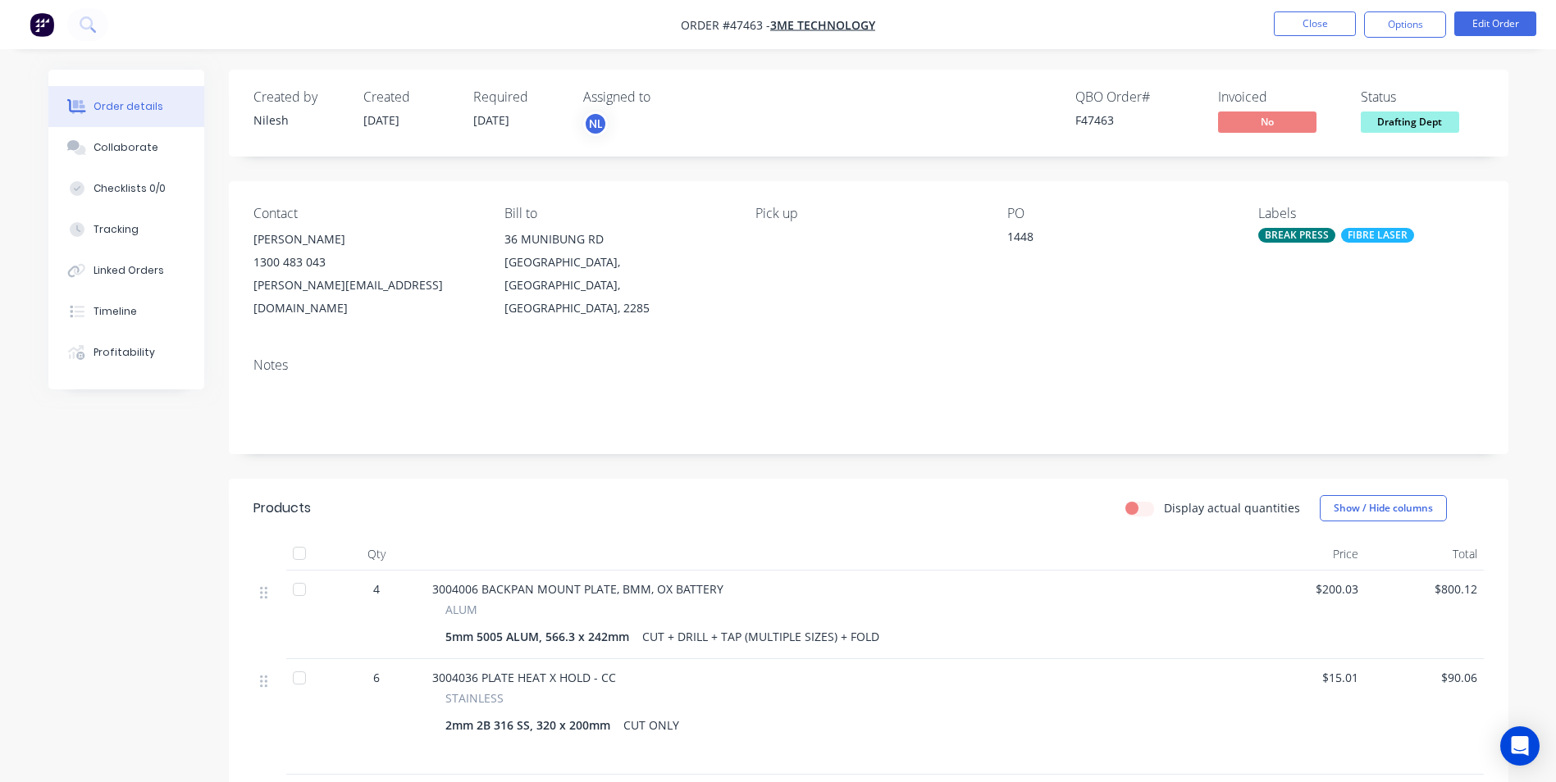
click at [1397, 26] on button "Options" at bounding box center [1405, 24] width 82 height 26
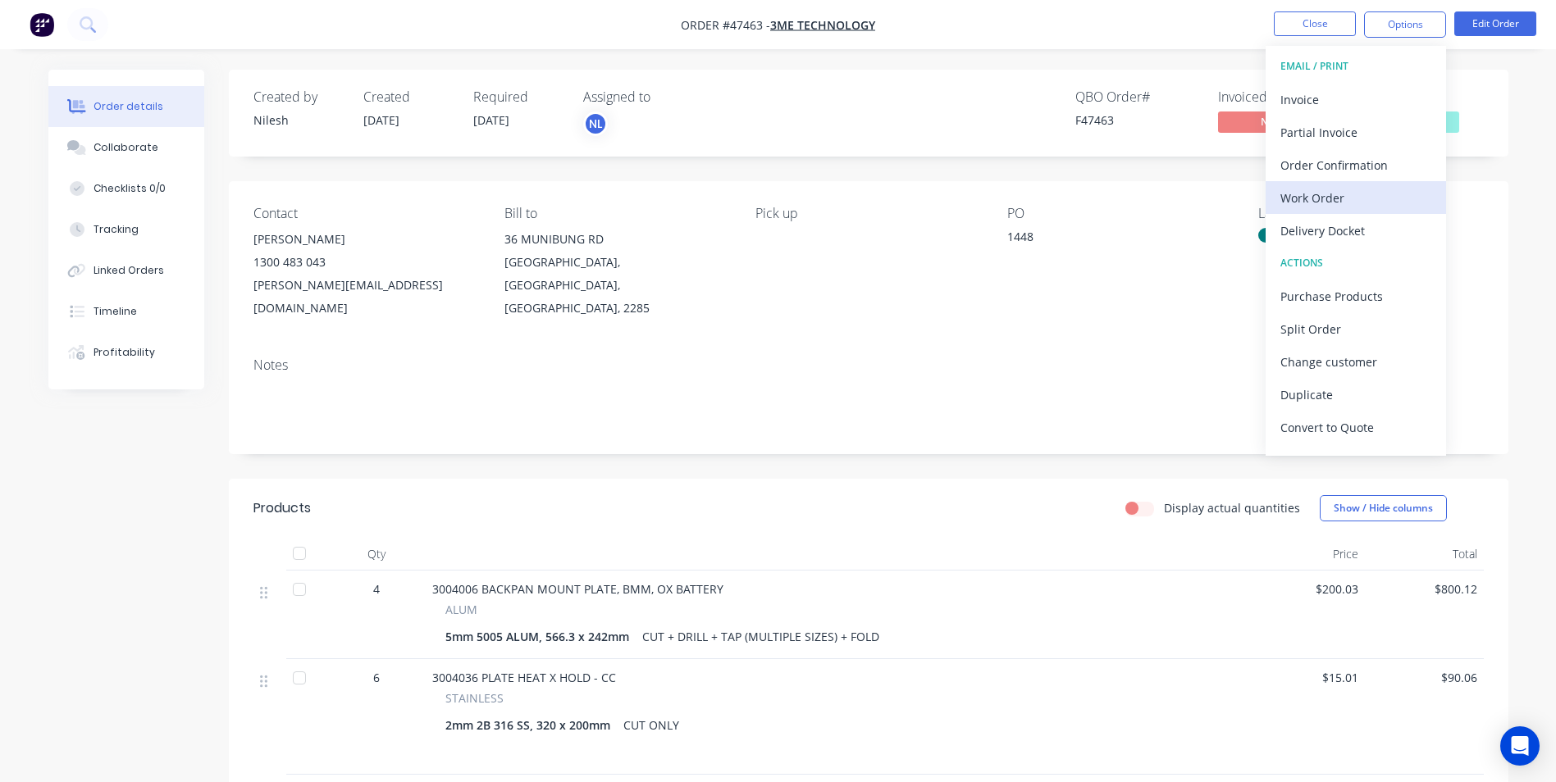
click at [1359, 204] on div "Work Order" at bounding box center [1355, 198] width 151 height 24
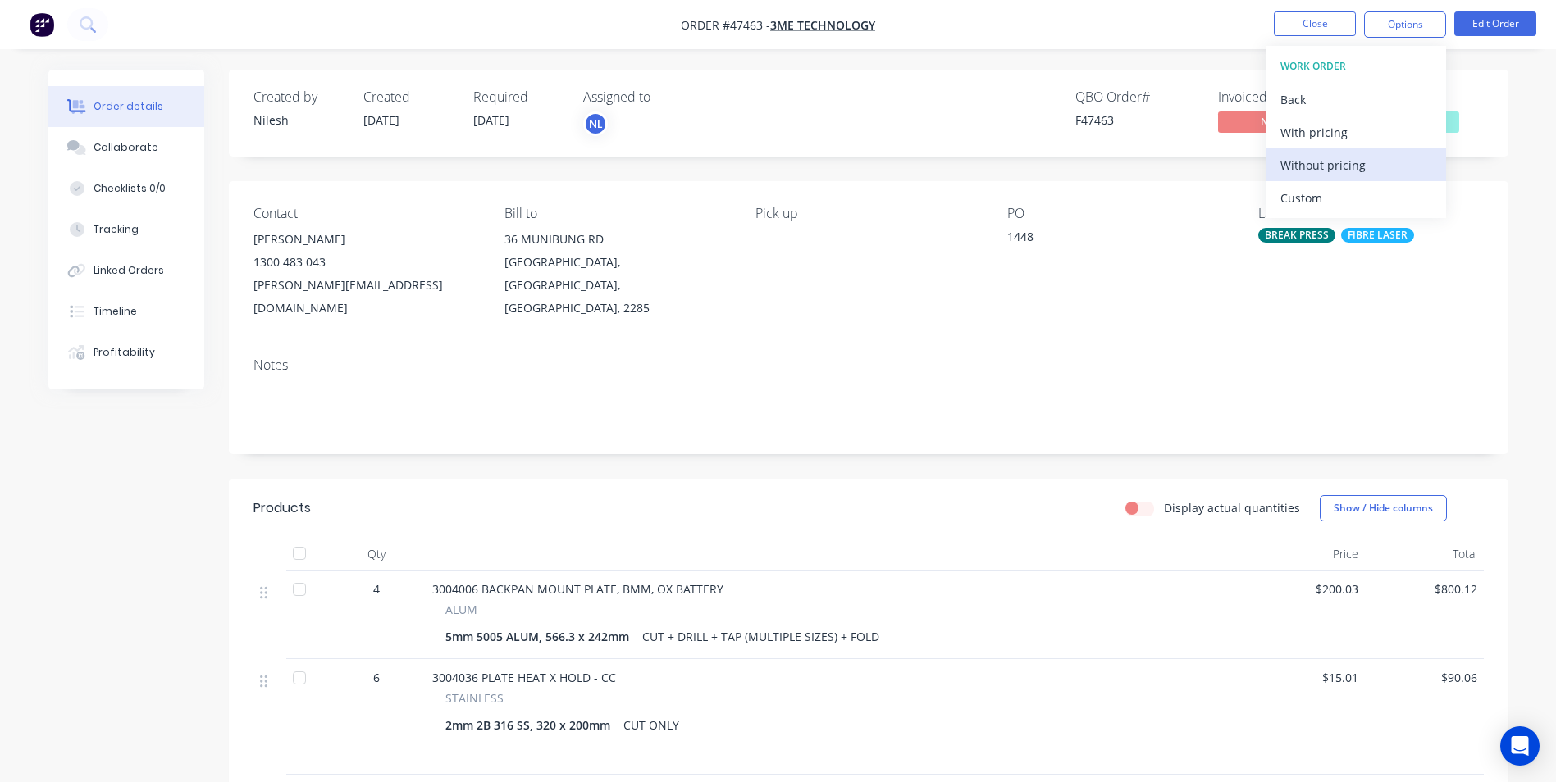
click at [1350, 158] on div "Without pricing" at bounding box center [1355, 165] width 151 height 24
